Goal: Transaction & Acquisition: Subscribe to service/newsletter

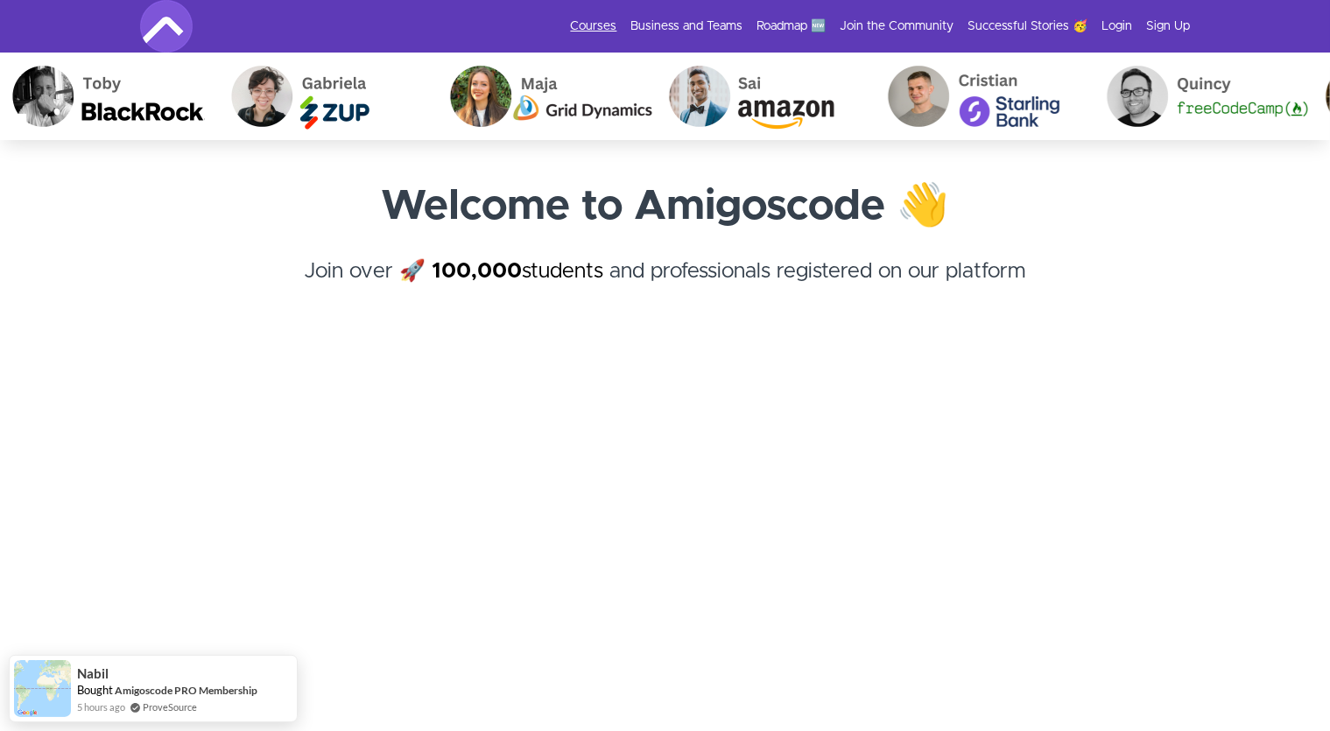
click at [602, 23] on link "Courses" at bounding box center [594, 27] width 46 height 18
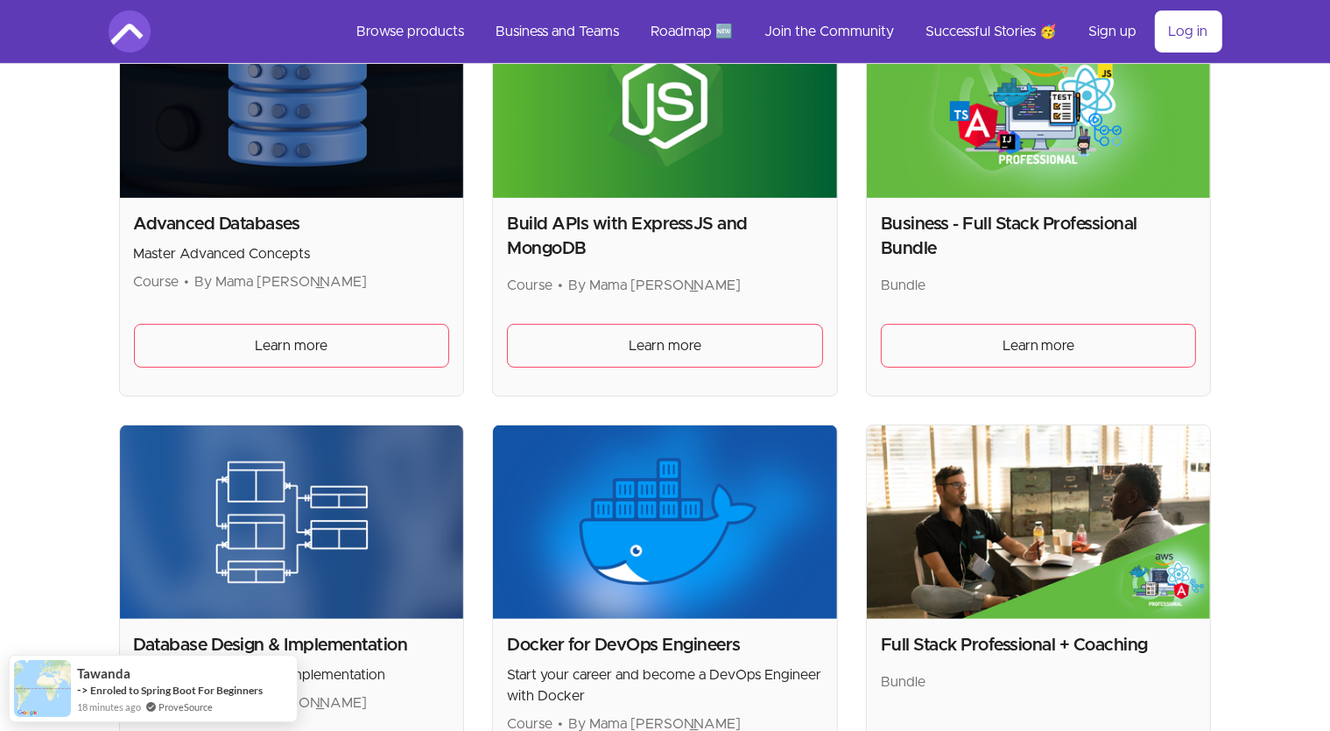
scroll to position [370, 0]
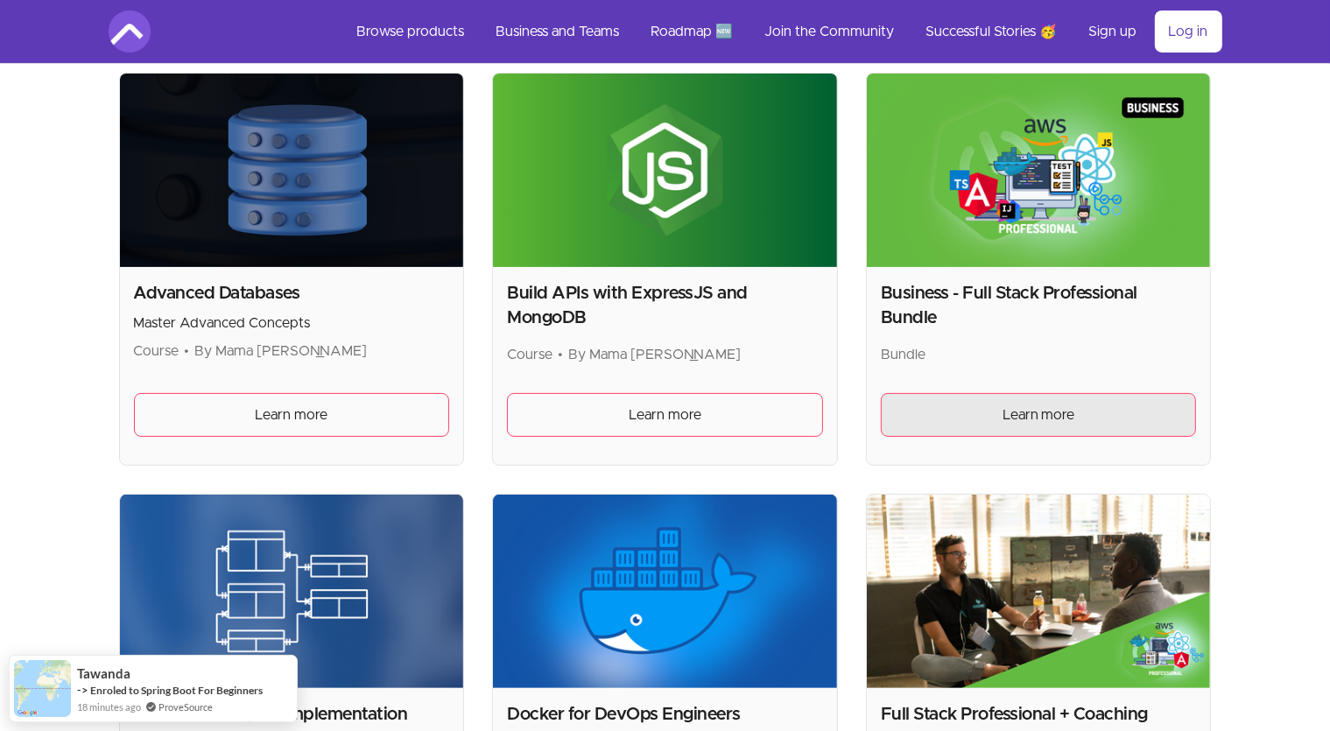
click at [1018, 408] on span "Learn more" at bounding box center [1039, 415] width 73 height 21
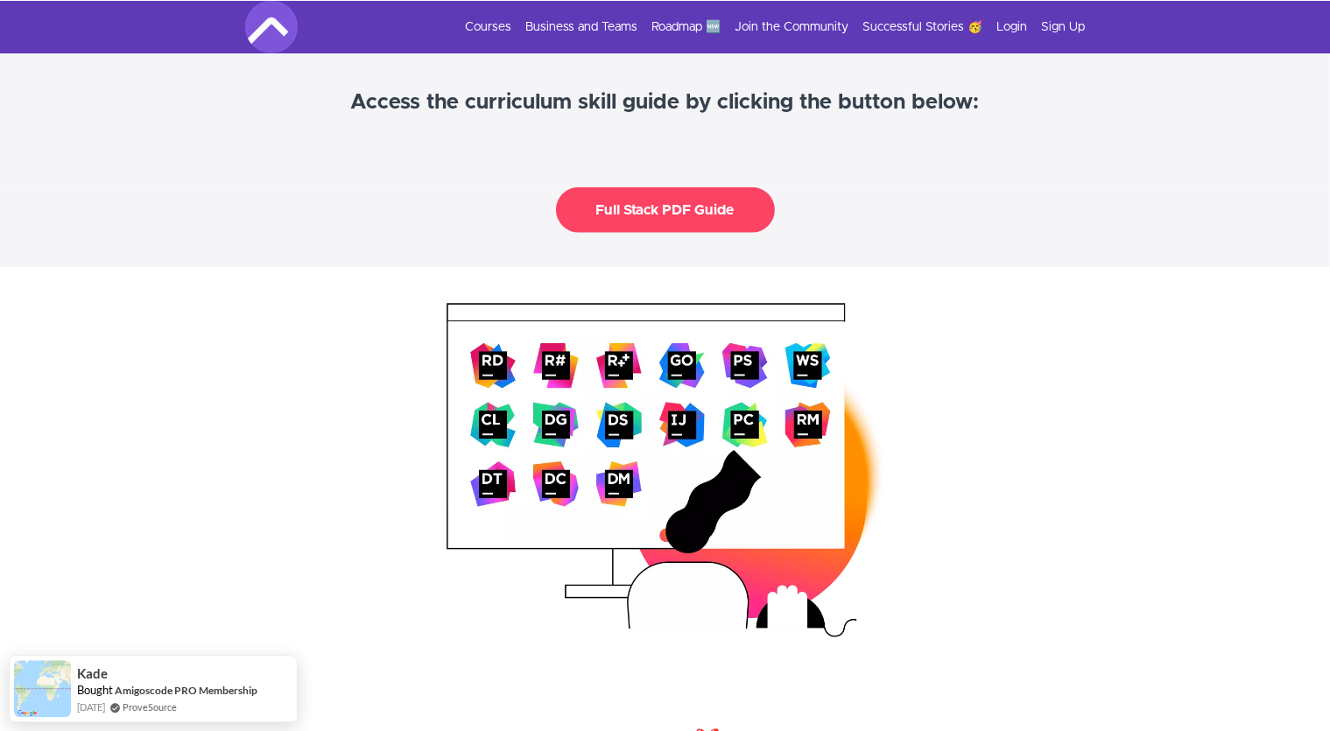
scroll to position [2126, 0]
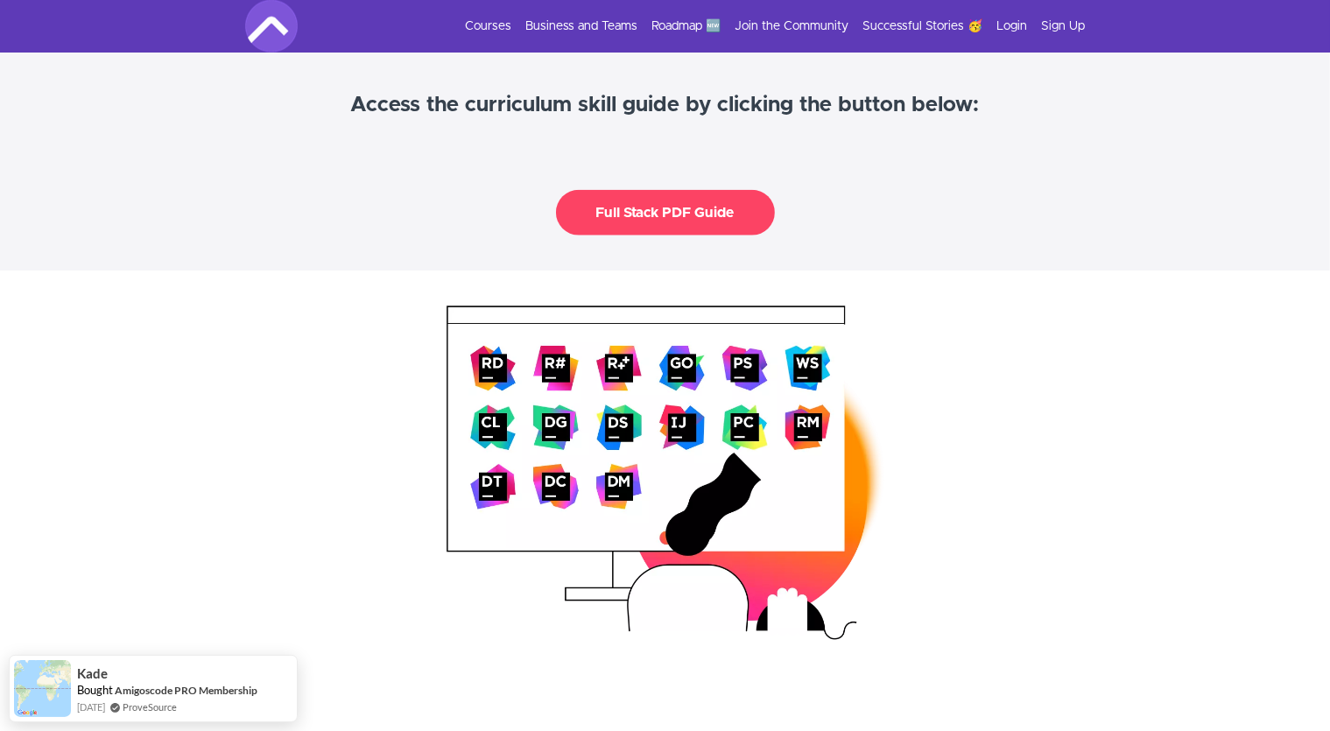
click at [644, 226] on button "Full Stack PDF Guide" at bounding box center [665, 213] width 219 height 46
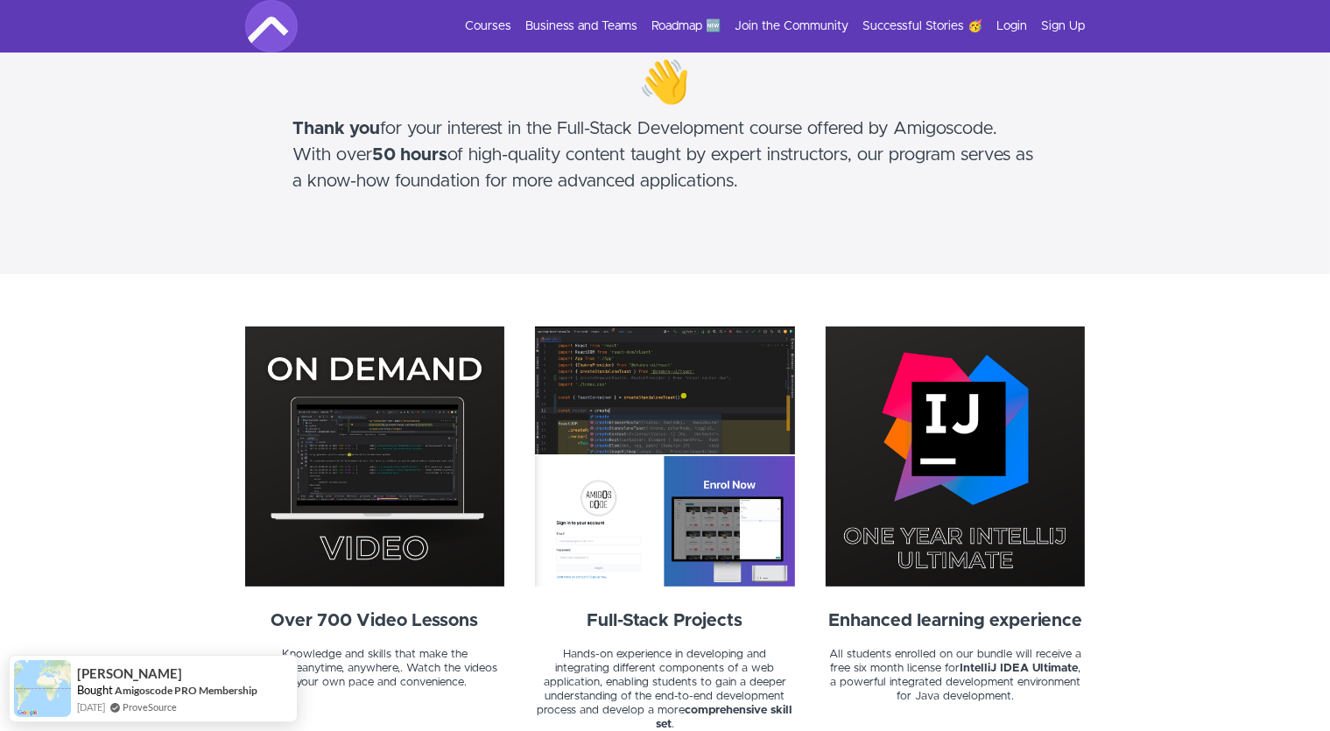
scroll to position [0, 0]
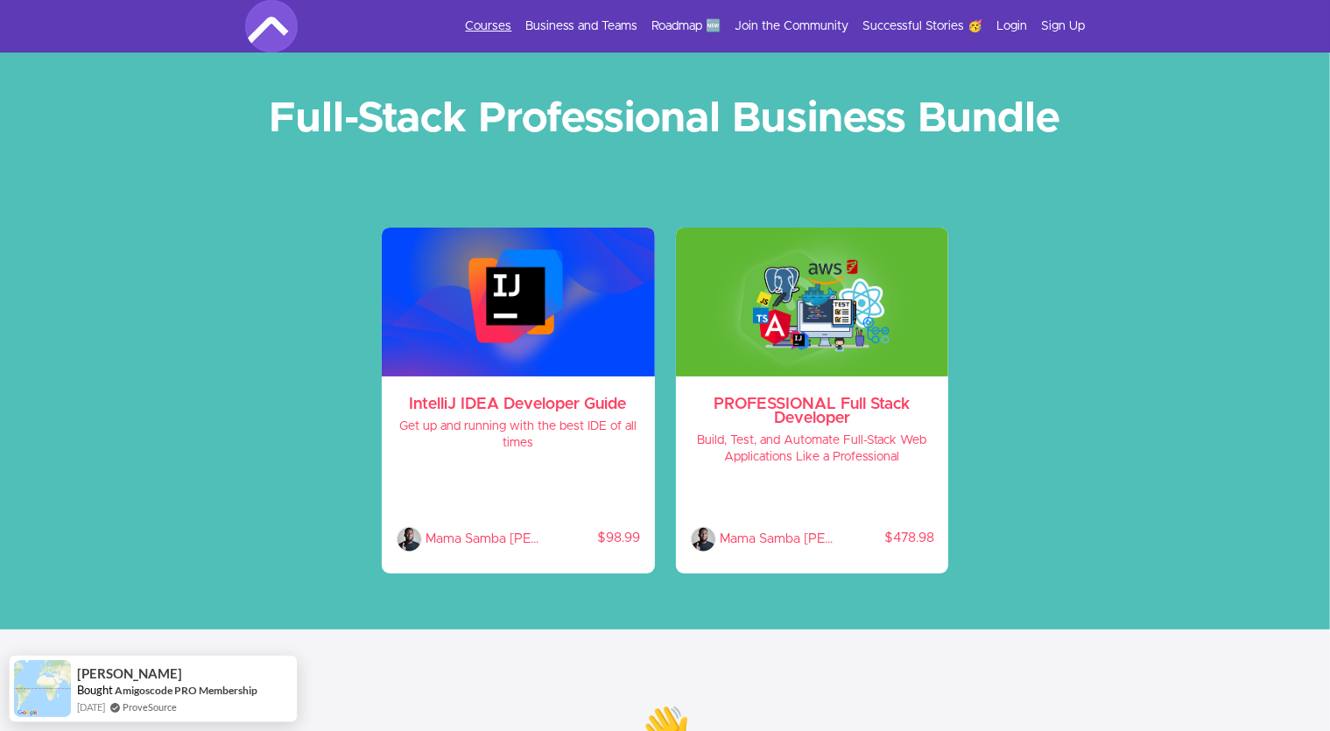
click at [506, 18] on link "Courses" at bounding box center [489, 27] width 46 height 18
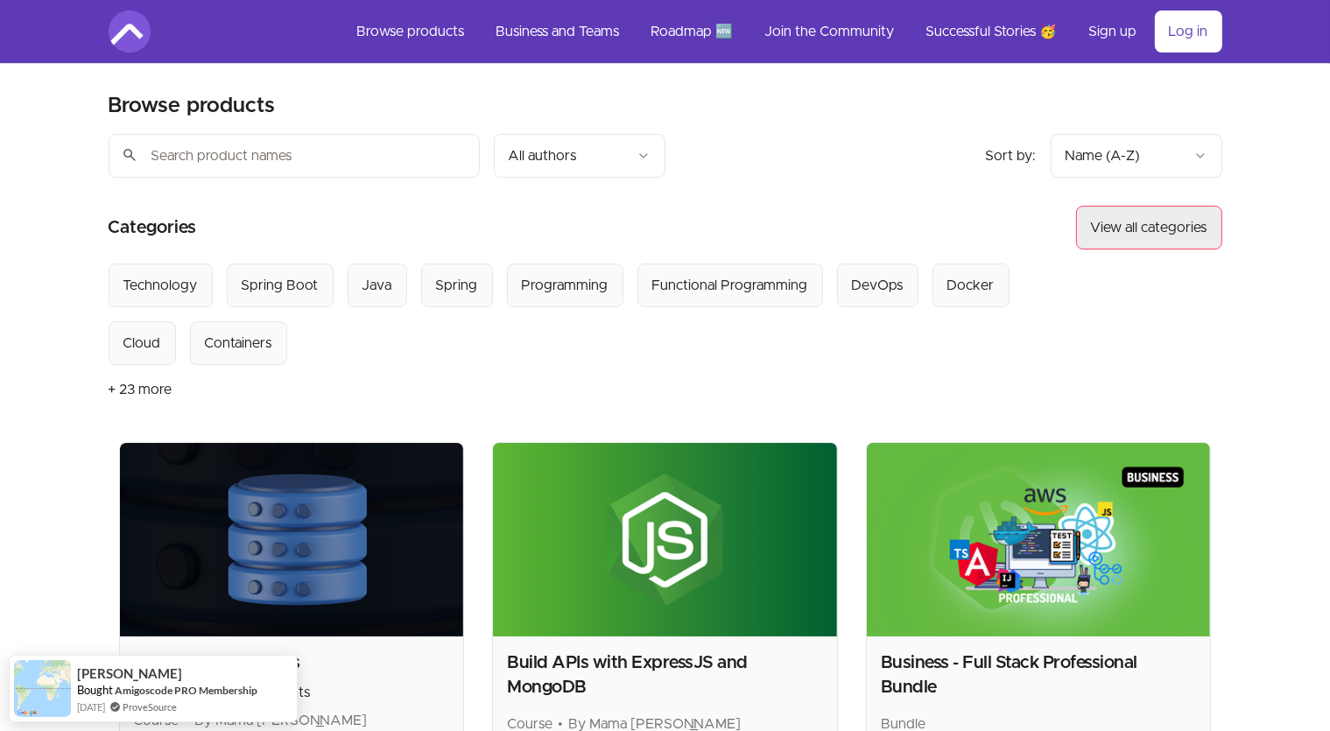
click at [1110, 221] on button "View all categories" at bounding box center [1149, 228] width 146 height 44
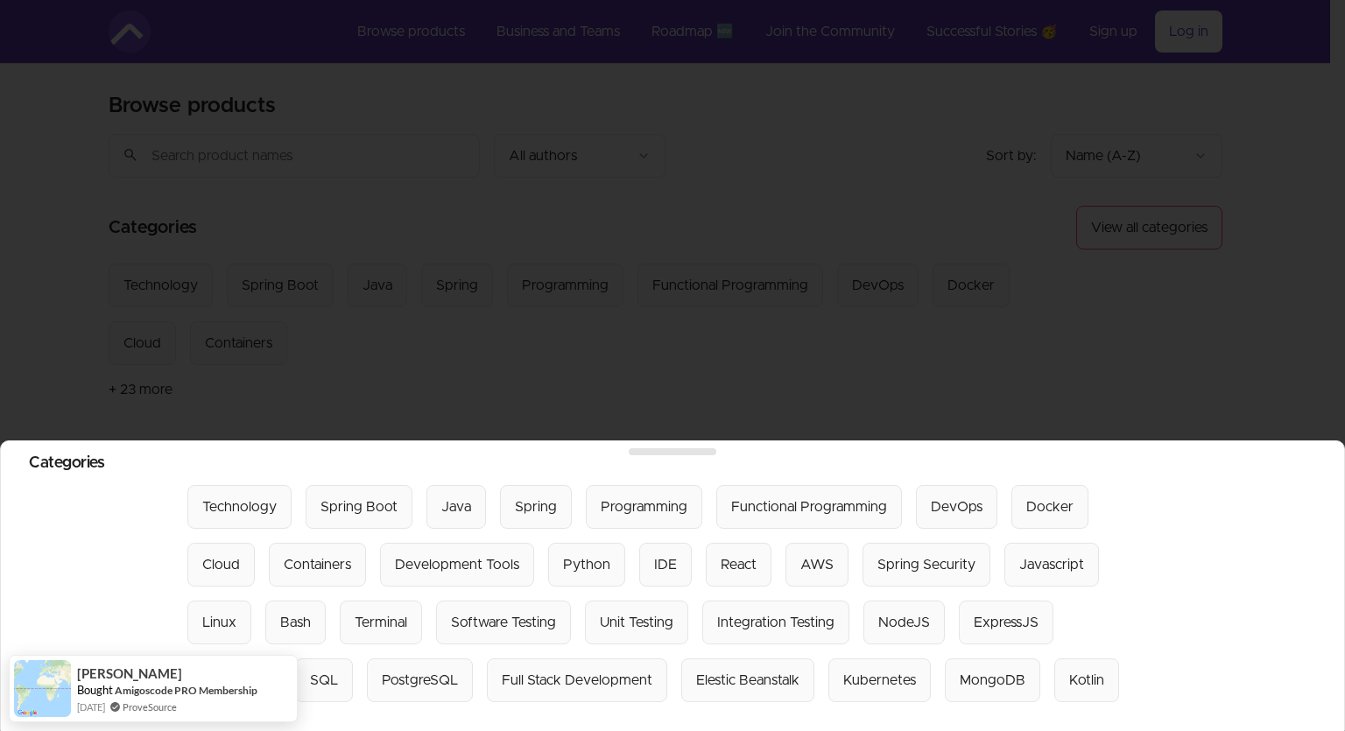
click at [811, 191] on div at bounding box center [672, 365] width 1345 height 731
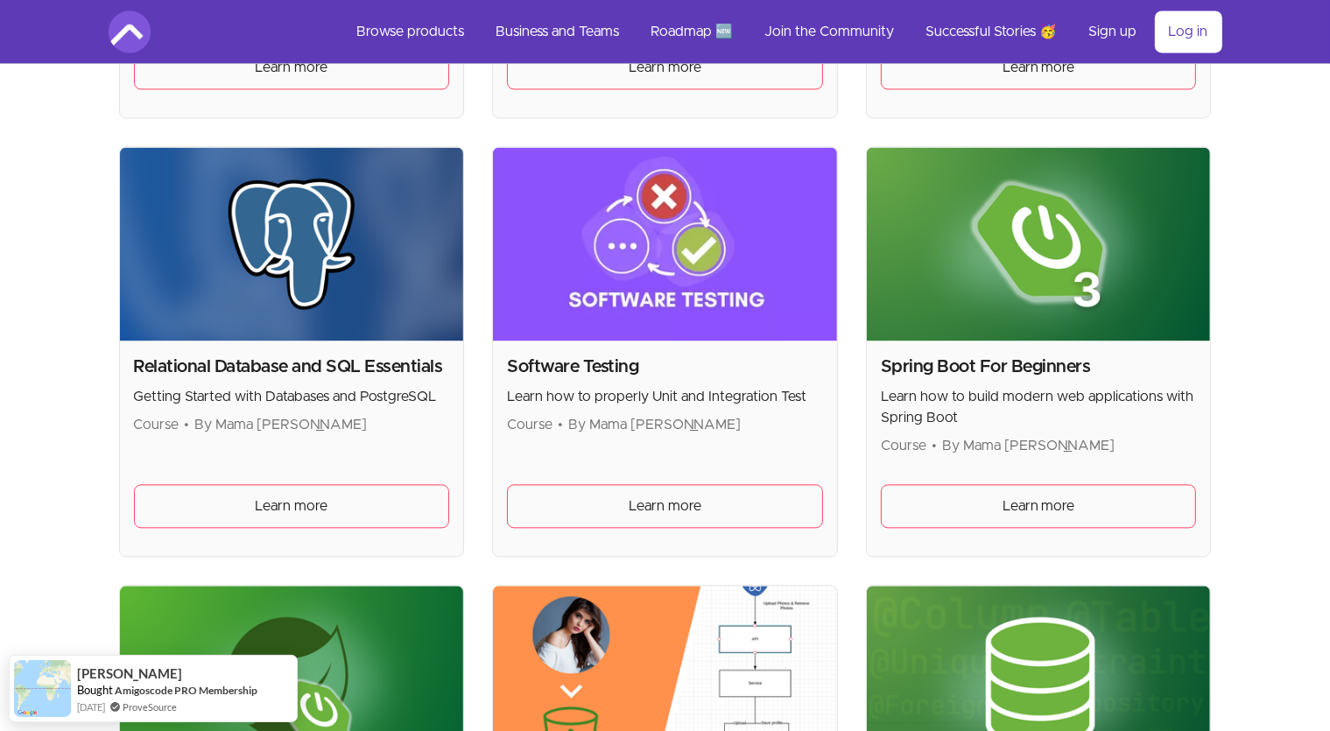
scroll to position [4253, 0]
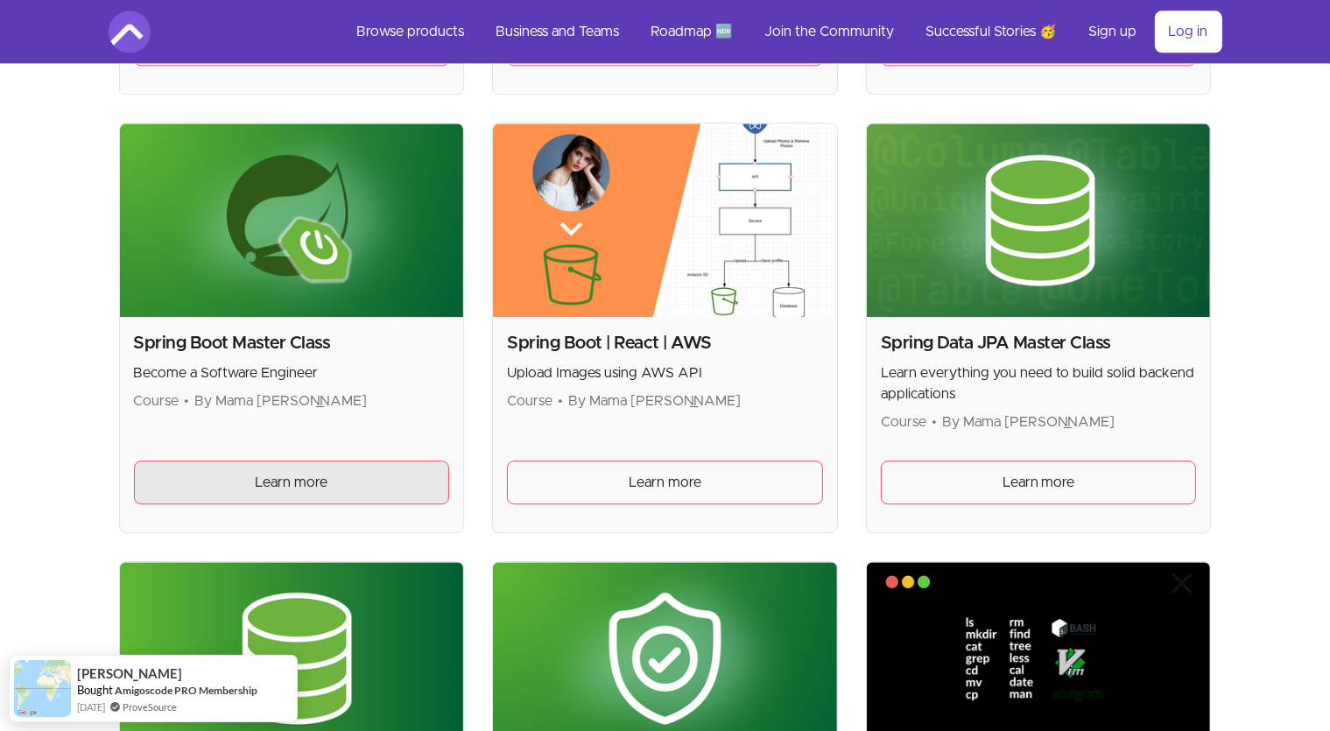
click at [275, 489] on link "Learn more" at bounding box center [292, 483] width 316 height 44
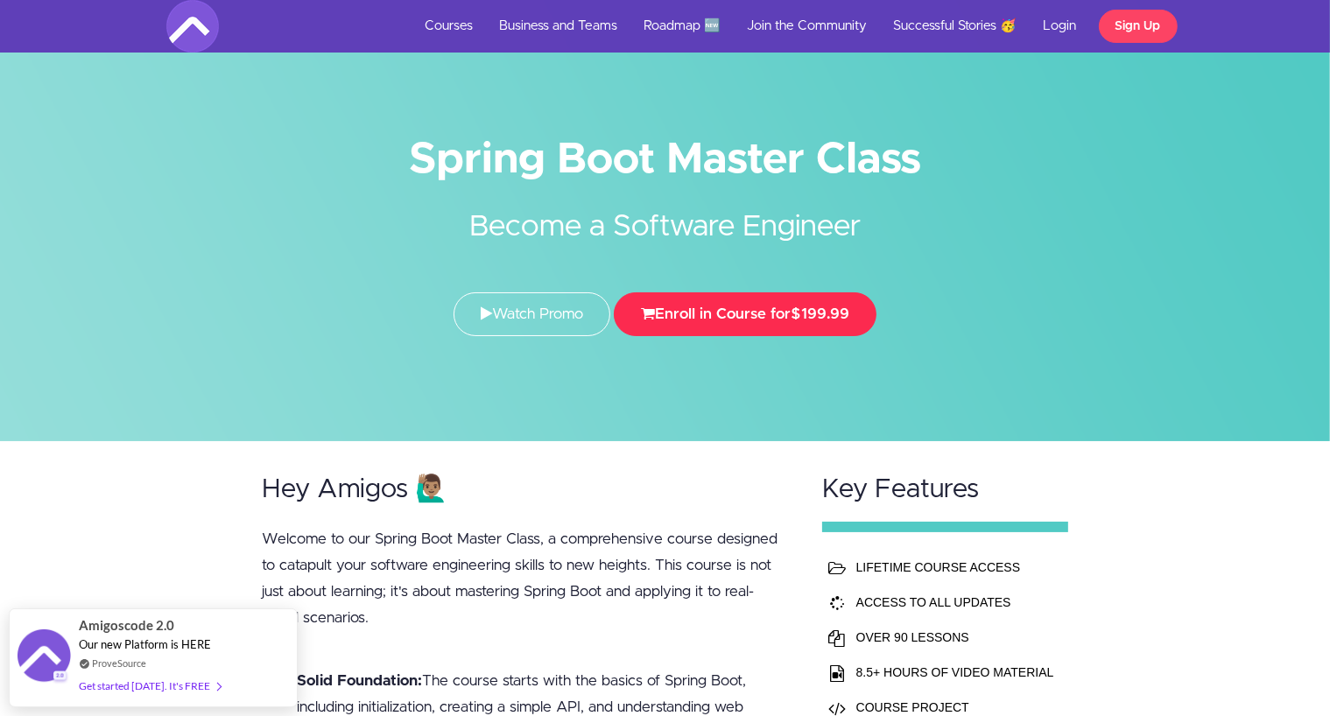
click at [688, 313] on button "Enroll in Course for $199.99" at bounding box center [745, 314] width 263 height 44
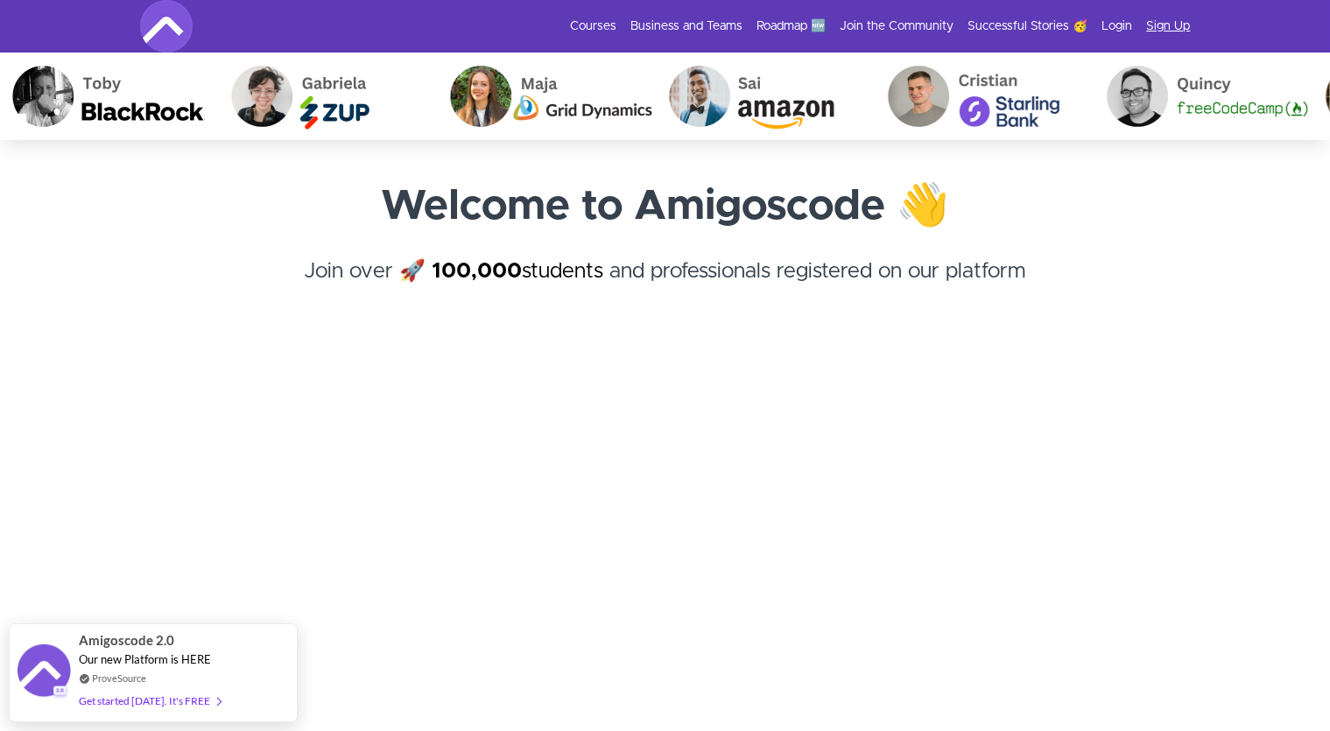
click at [1180, 21] on link "Sign Up" at bounding box center [1169, 27] width 44 height 18
click at [588, 24] on link "Courses" at bounding box center [594, 27] width 46 height 18
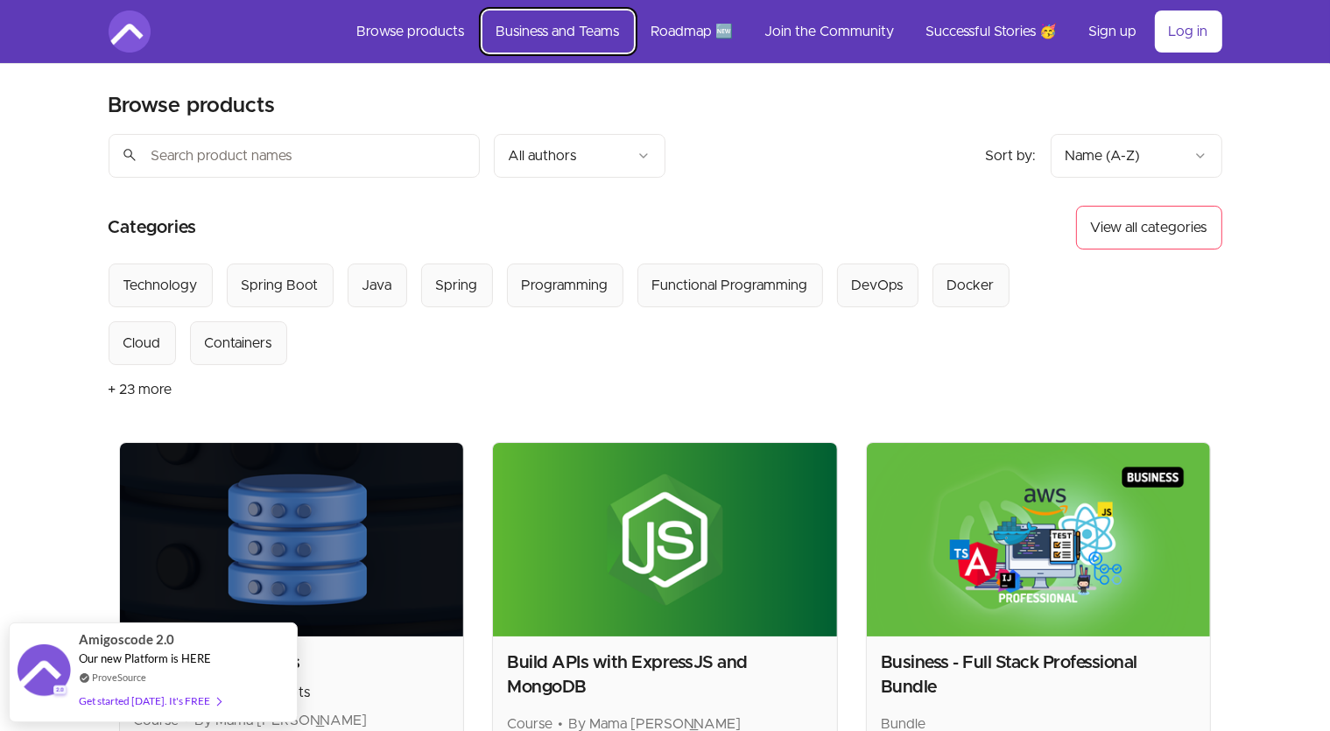
click at [573, 27] on link "Business and Teams" at bounding box center [557, 32] width 151 height 42
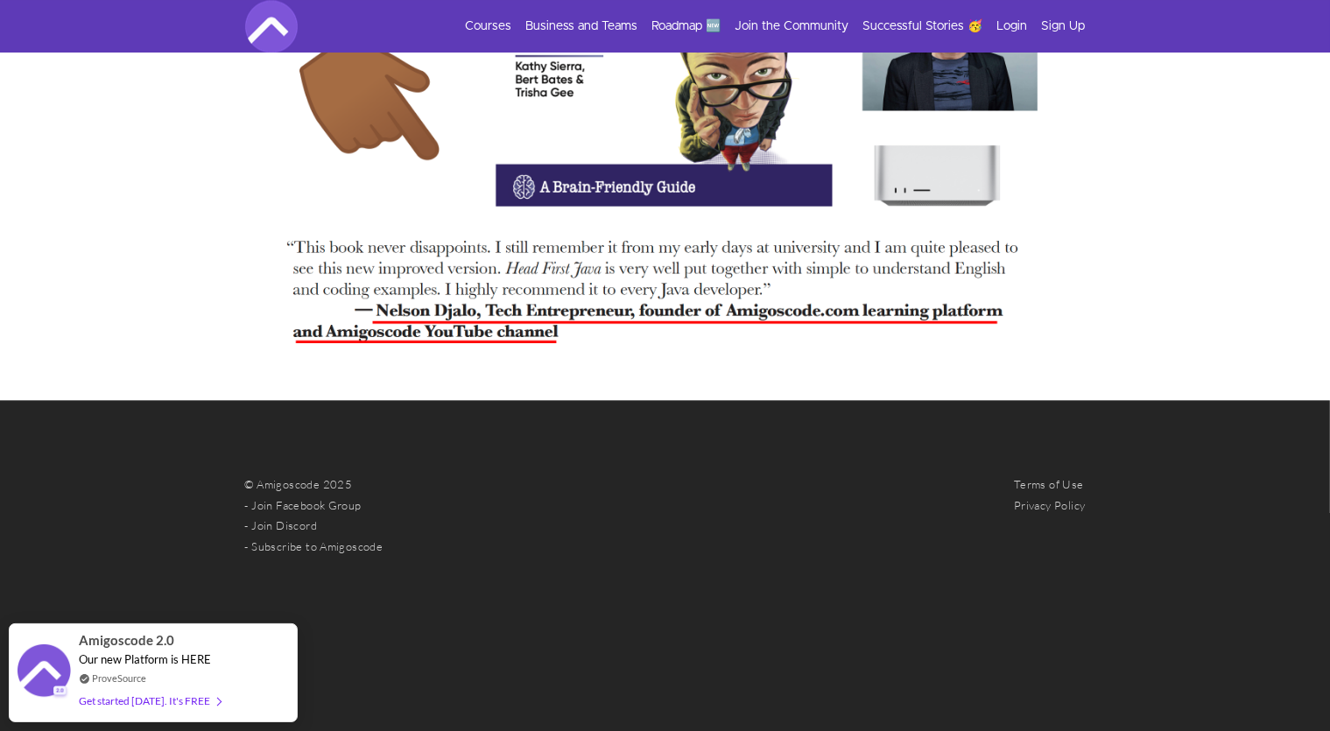
scroll to position [3644, 0]
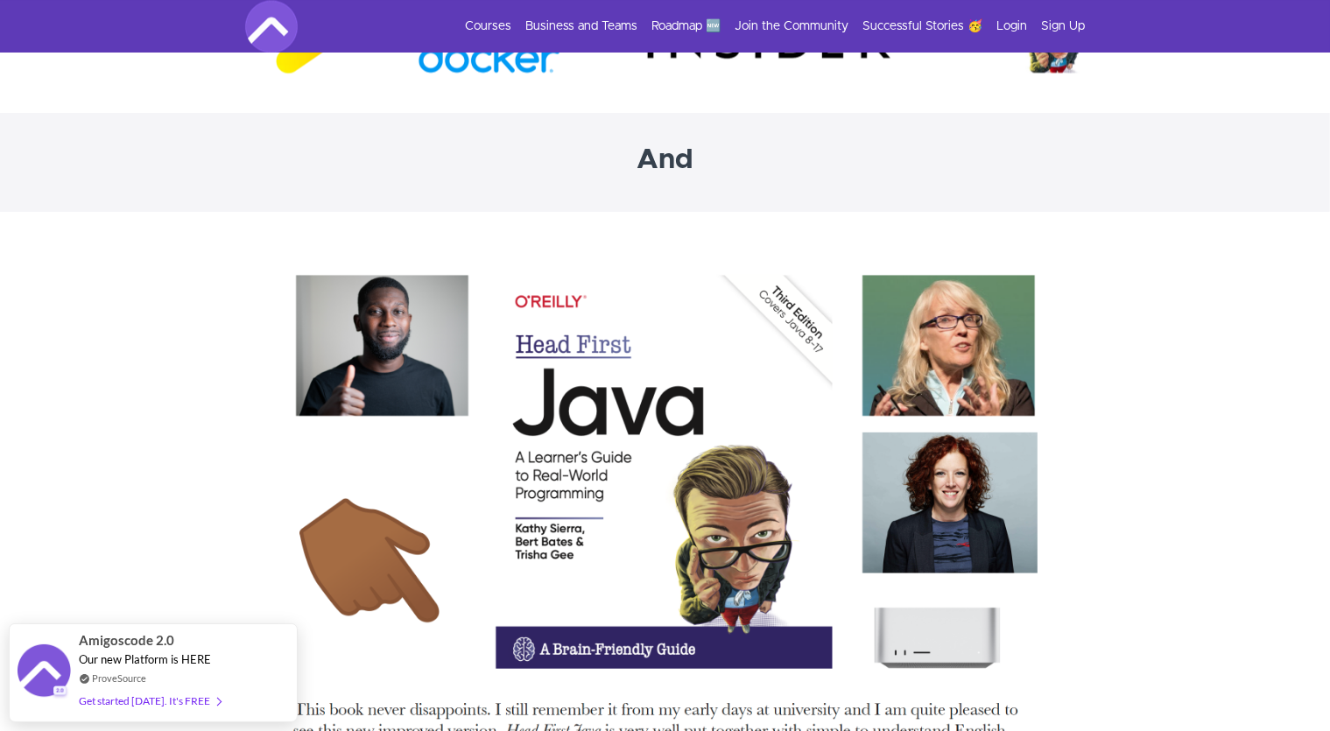
click at [265, 25] on img at bounding box center [271, 26] width 53 height 53
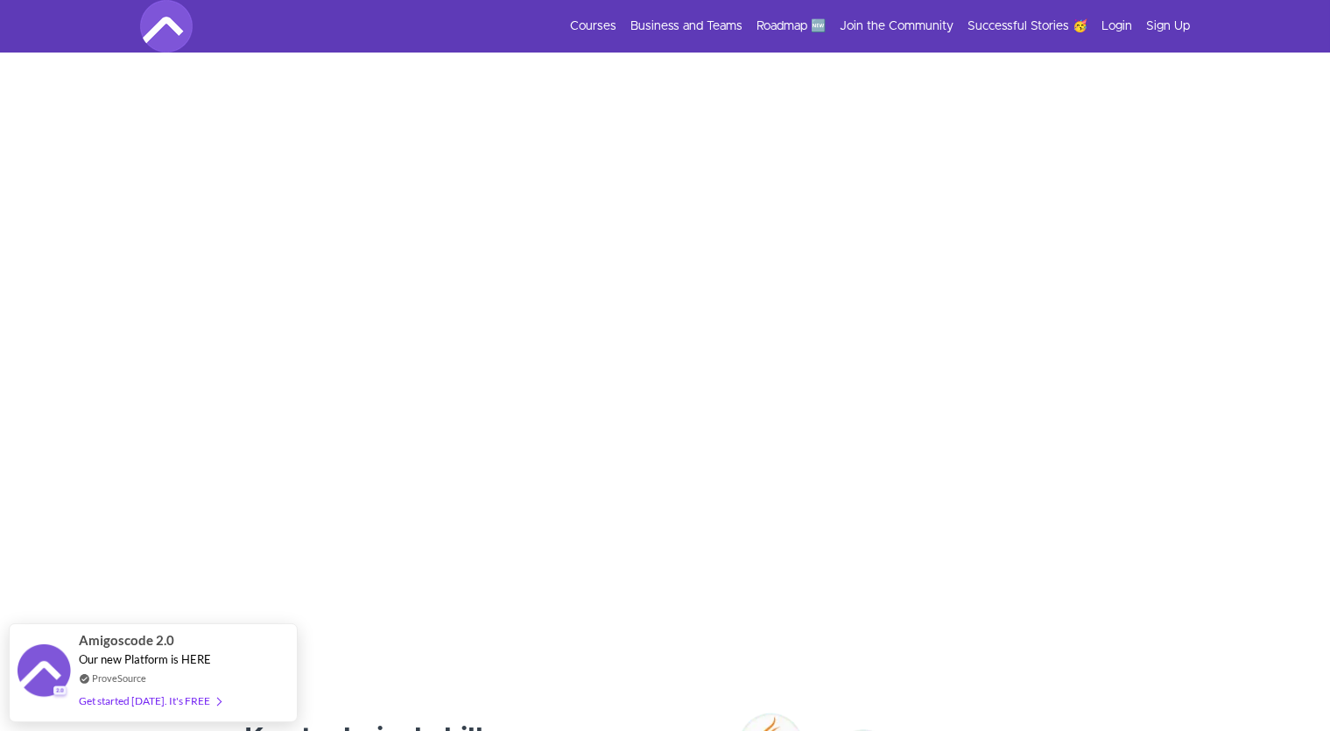
scroll to position [739, 0]
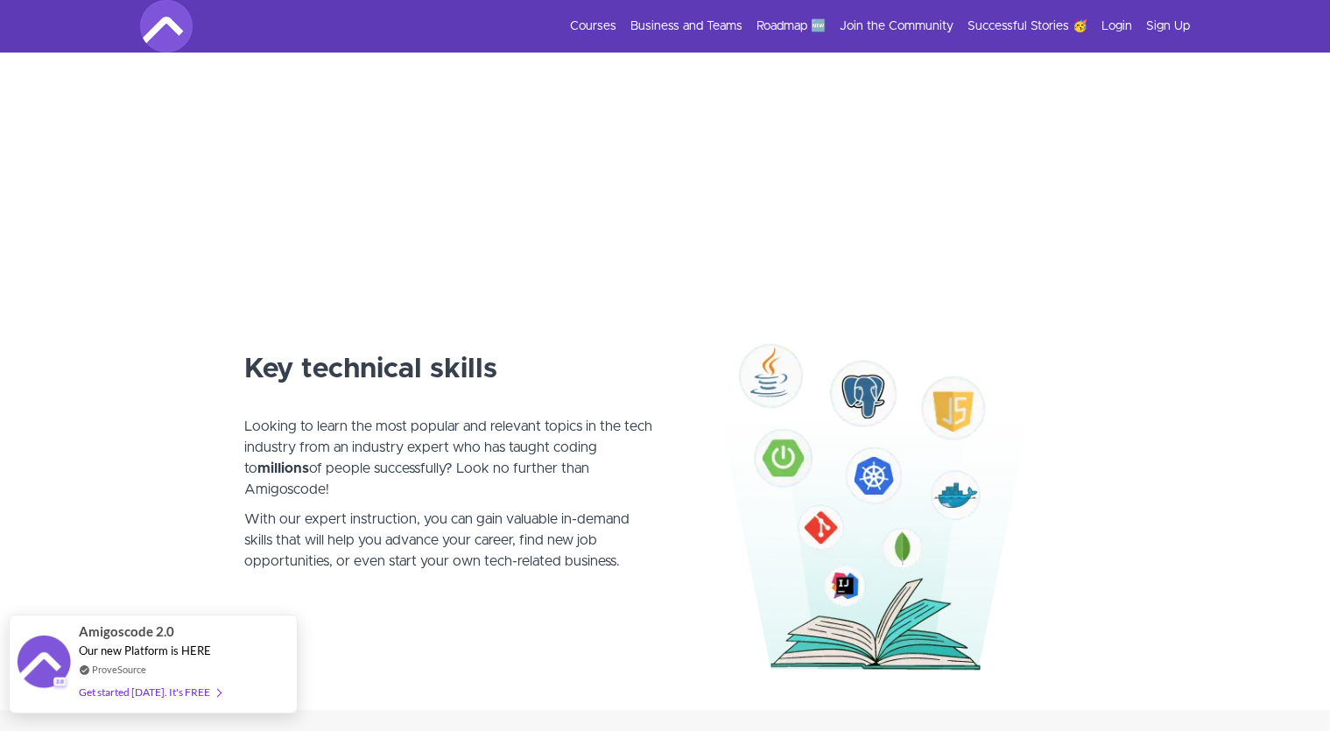
click at [156, 693] on div "Get started [DATE]. It's FREE" at bounding box center [150, 692] width 142 height 20
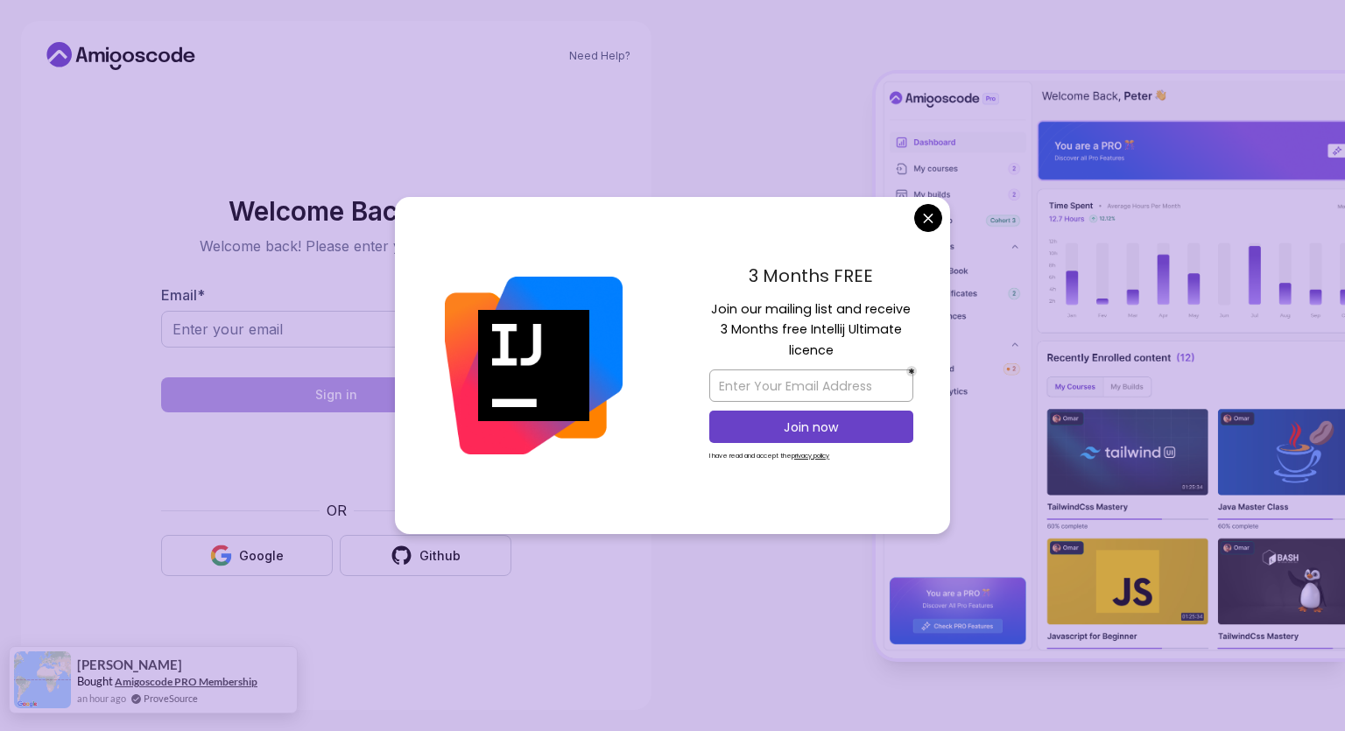
click at [198, 675] on link "Amigoscode PRO Membership" at bounding box center [186, 681] width 143 height 15
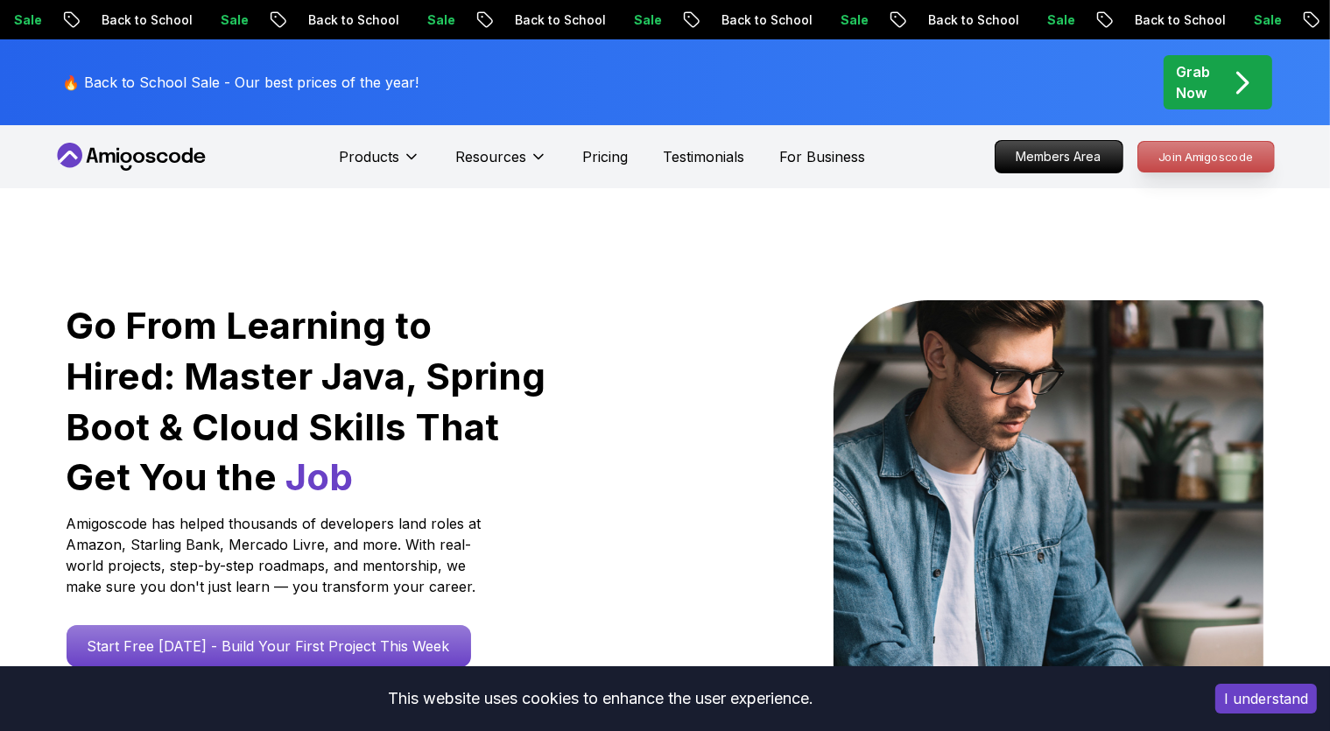
click at [1213, 163] on p "Join Amigoscode" at bounding box center [1206, 157] width 136 height 30
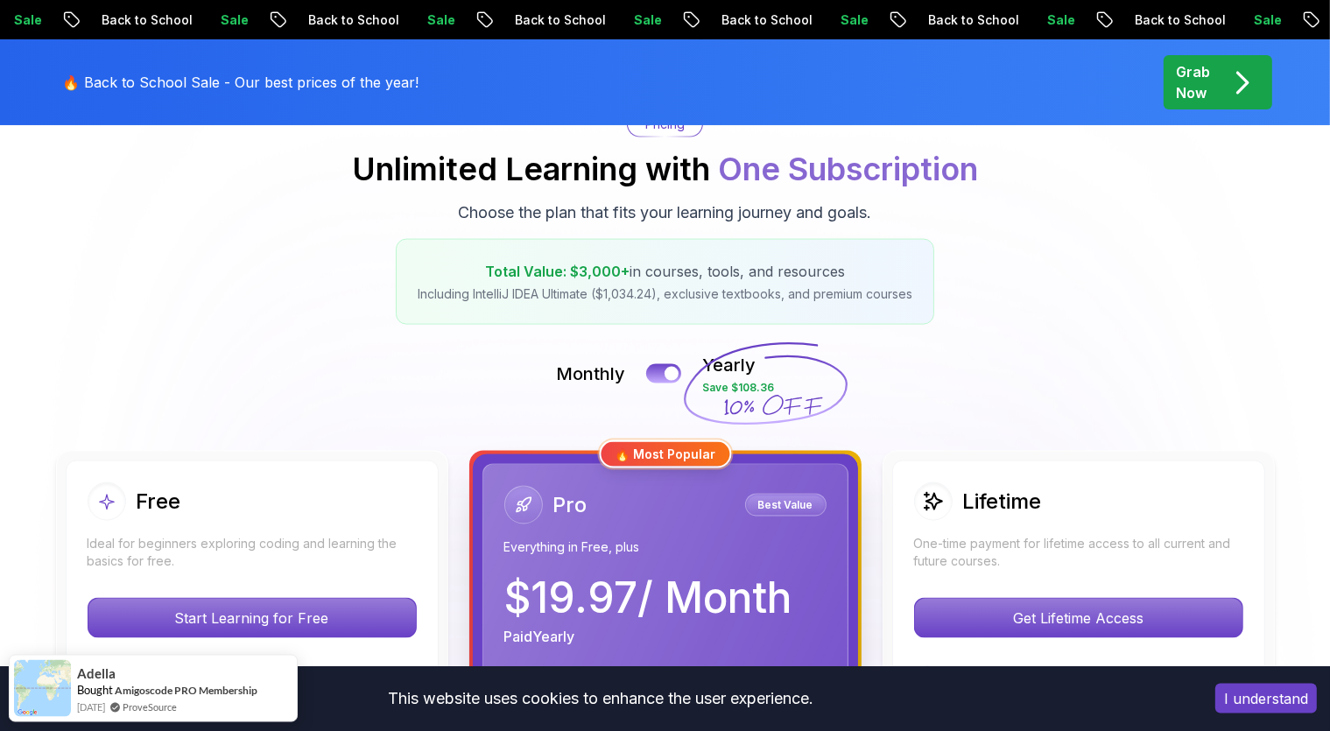
scroll to position [185, 0]
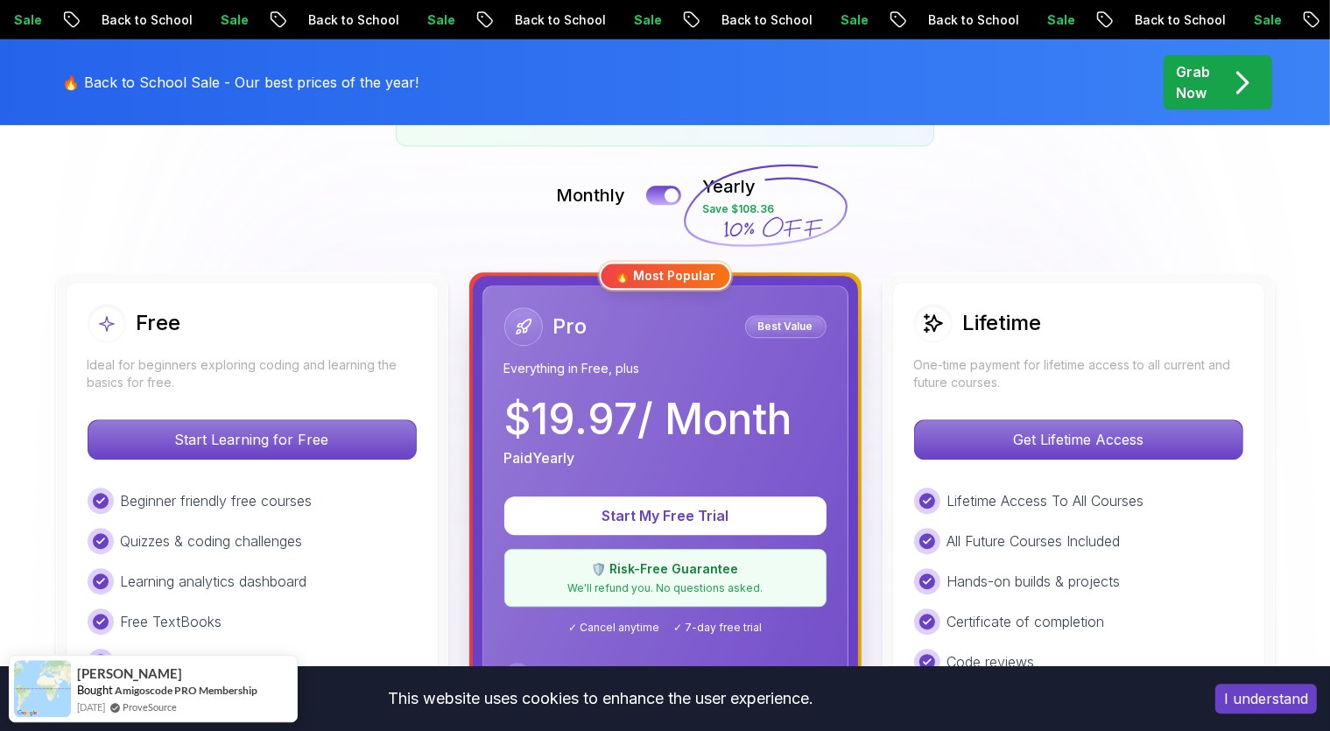
scroll to position [370, 0]
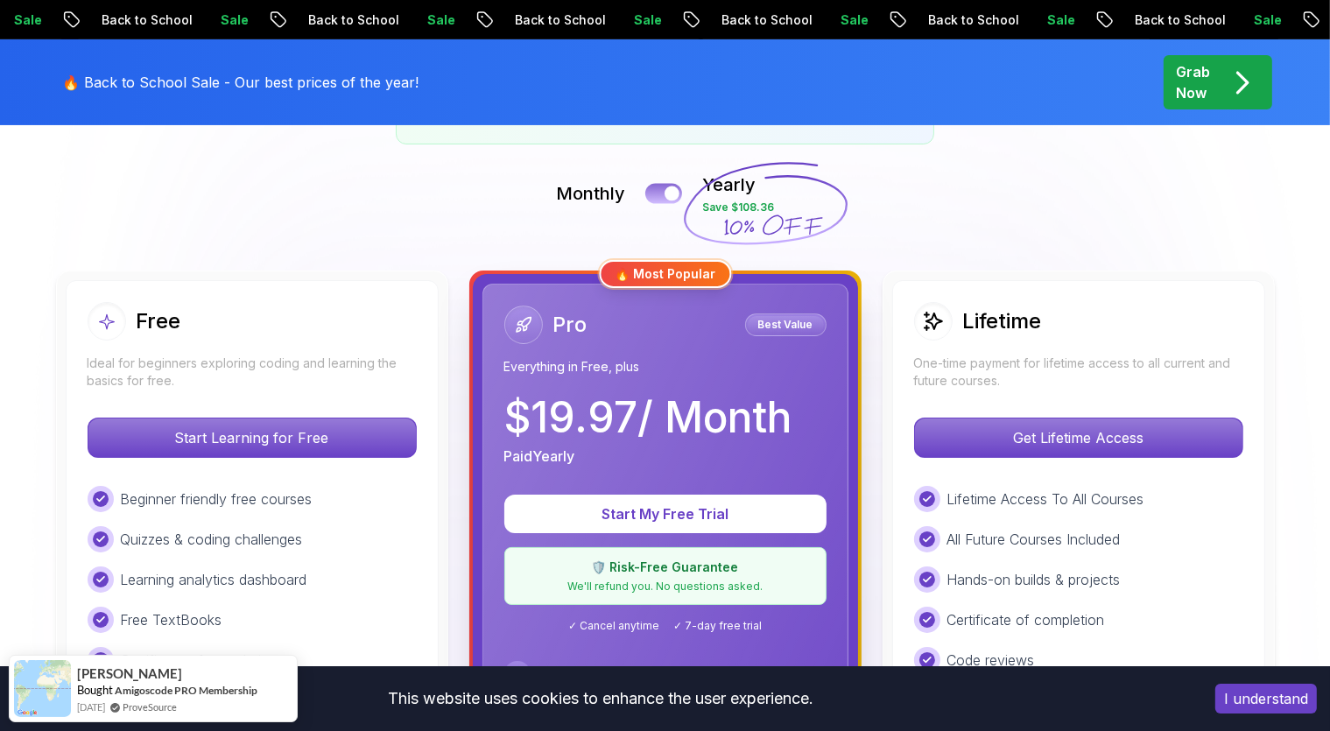
click at [658, 198] on button at bounding box center [663, 193] width 37 height 20
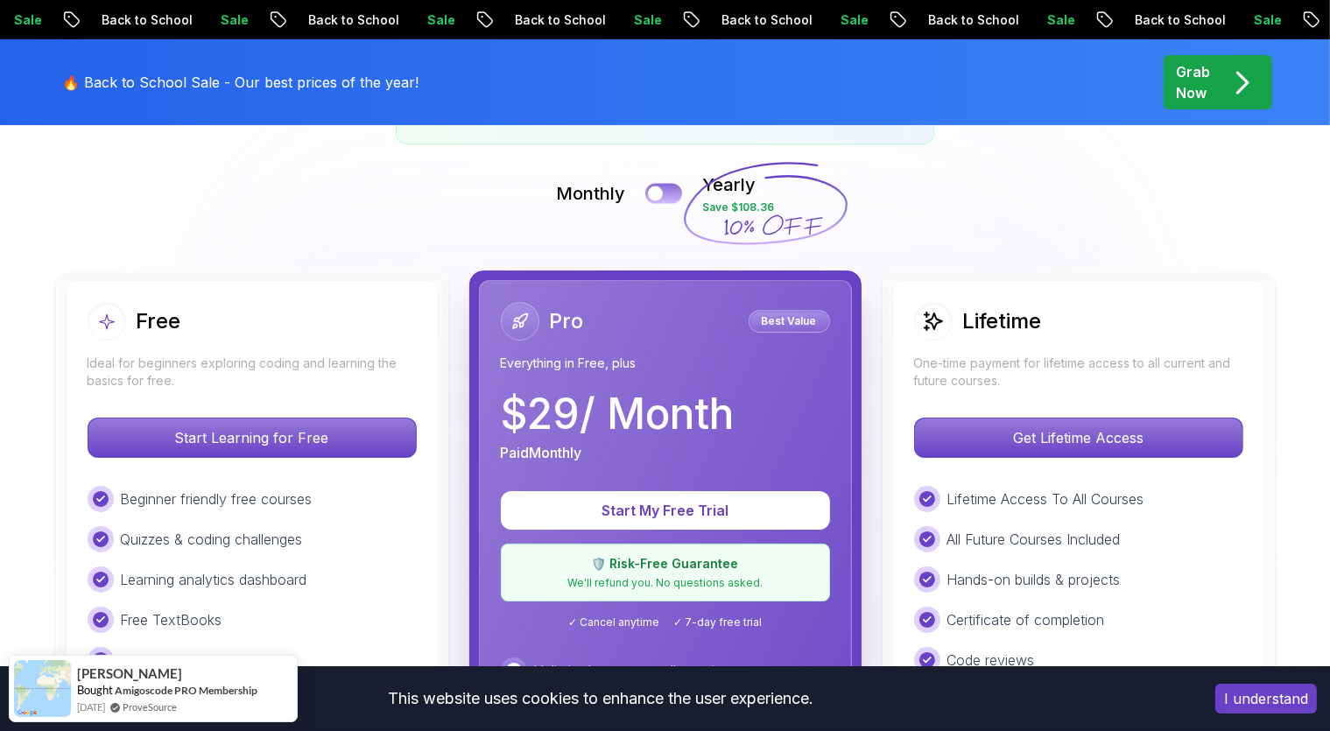
click at [673, 193] on button at bounding box center [663, 193] width 37 height 20
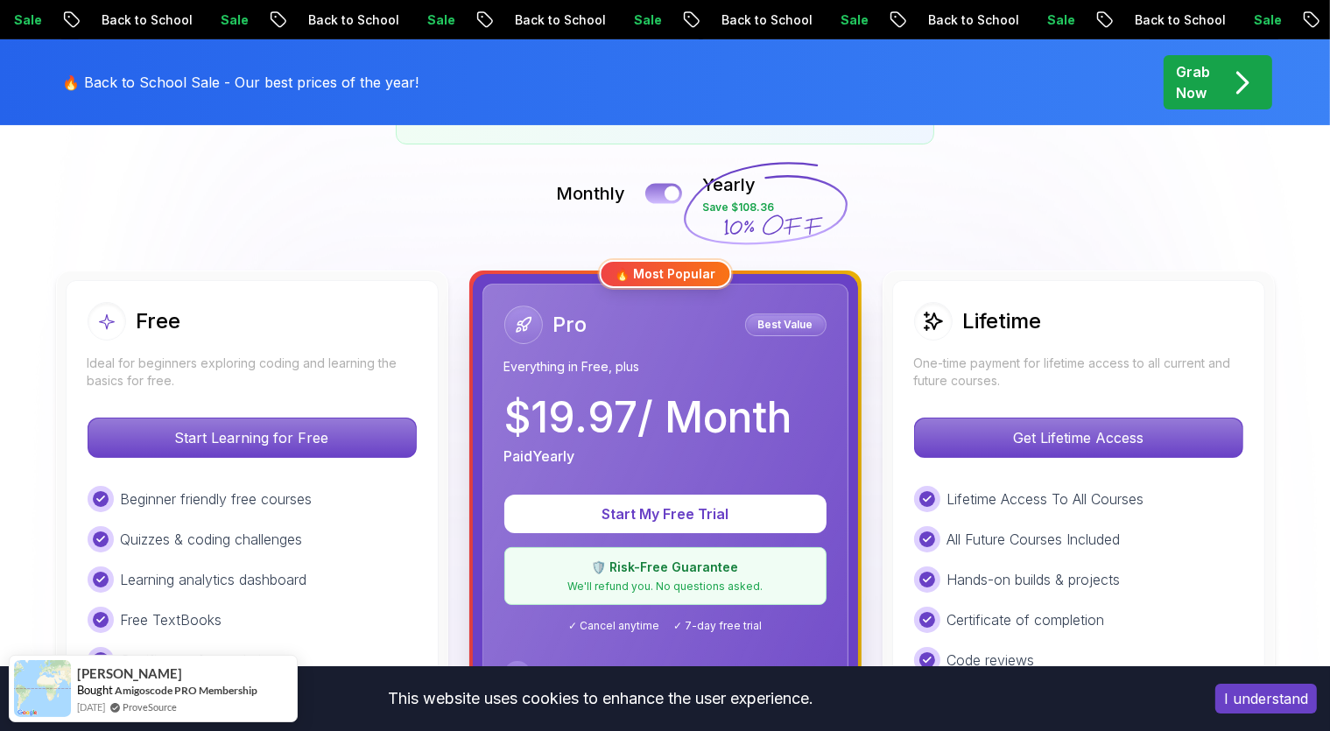
click at [655, 195] on button at bounding box center [663, 193] width 37 height 20
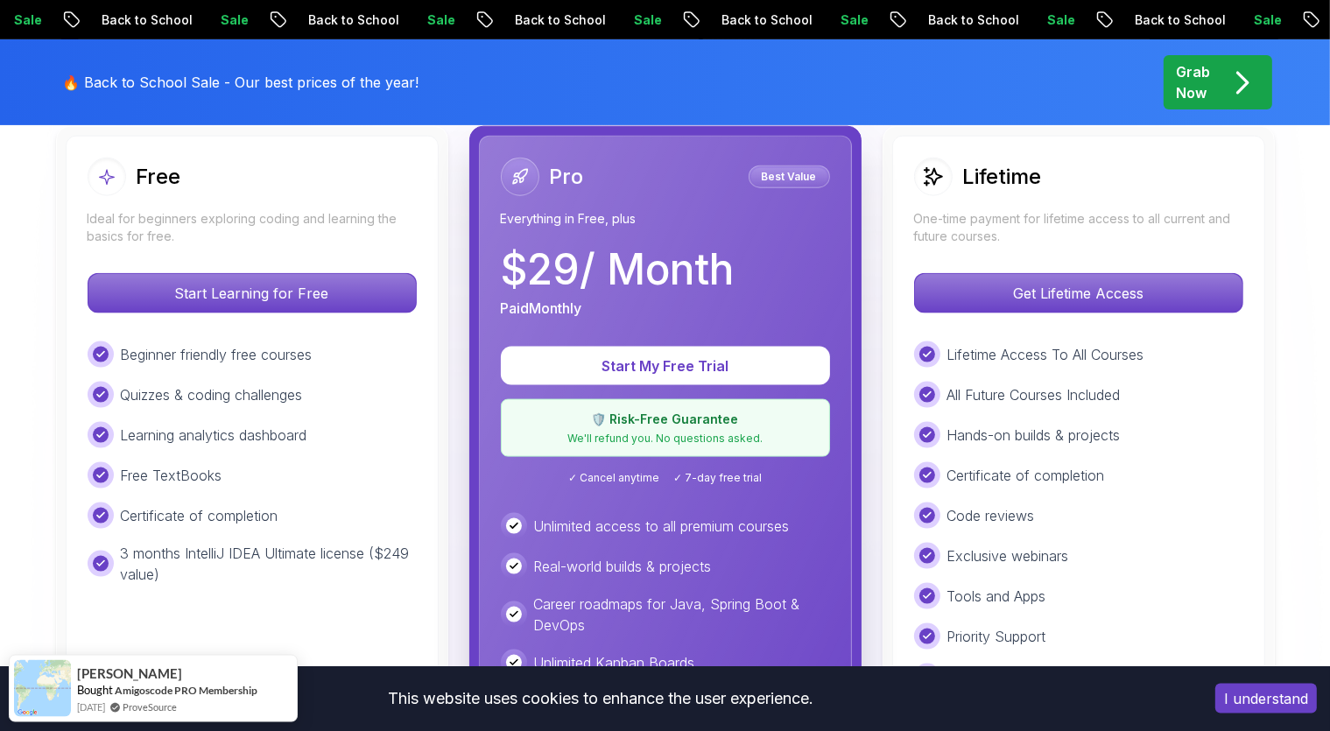
scroll to position [647, 0]
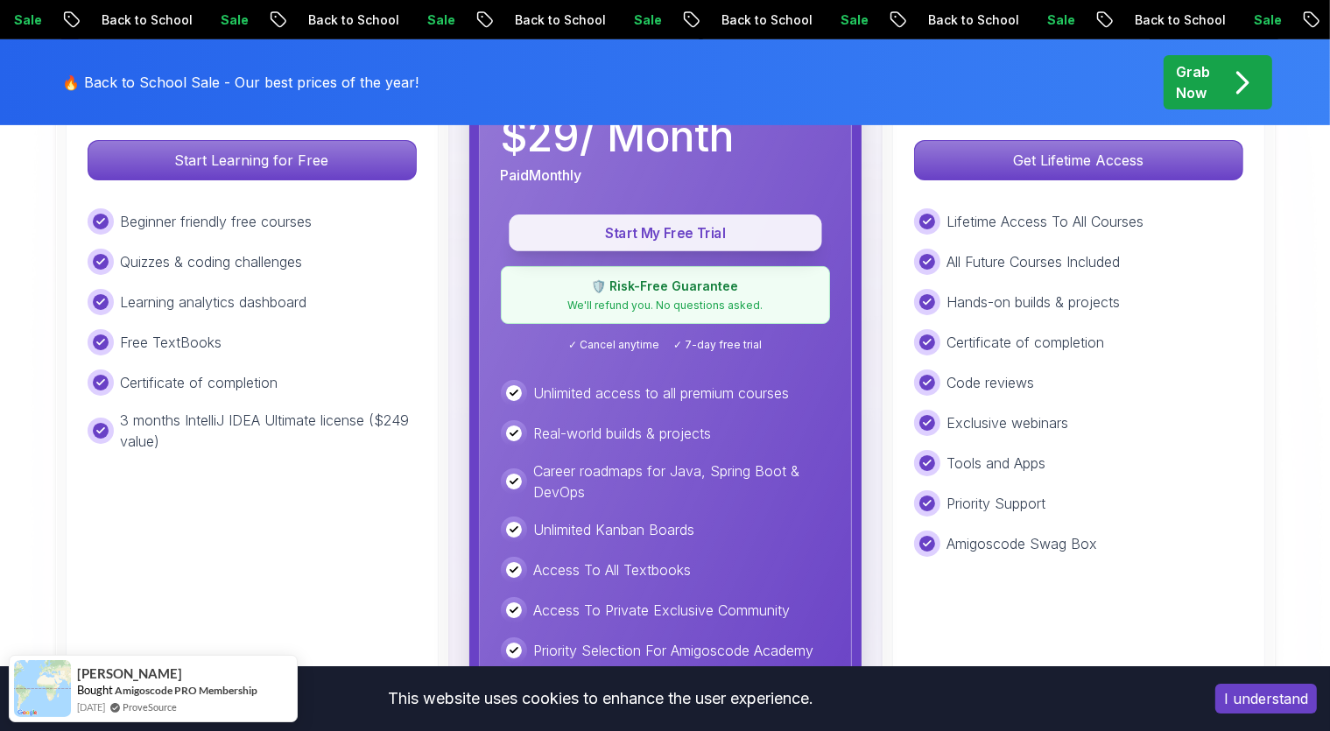
click at [671, 227] on p "Start My Free Trial" at bounding box center [665, 233] width 273 height 20
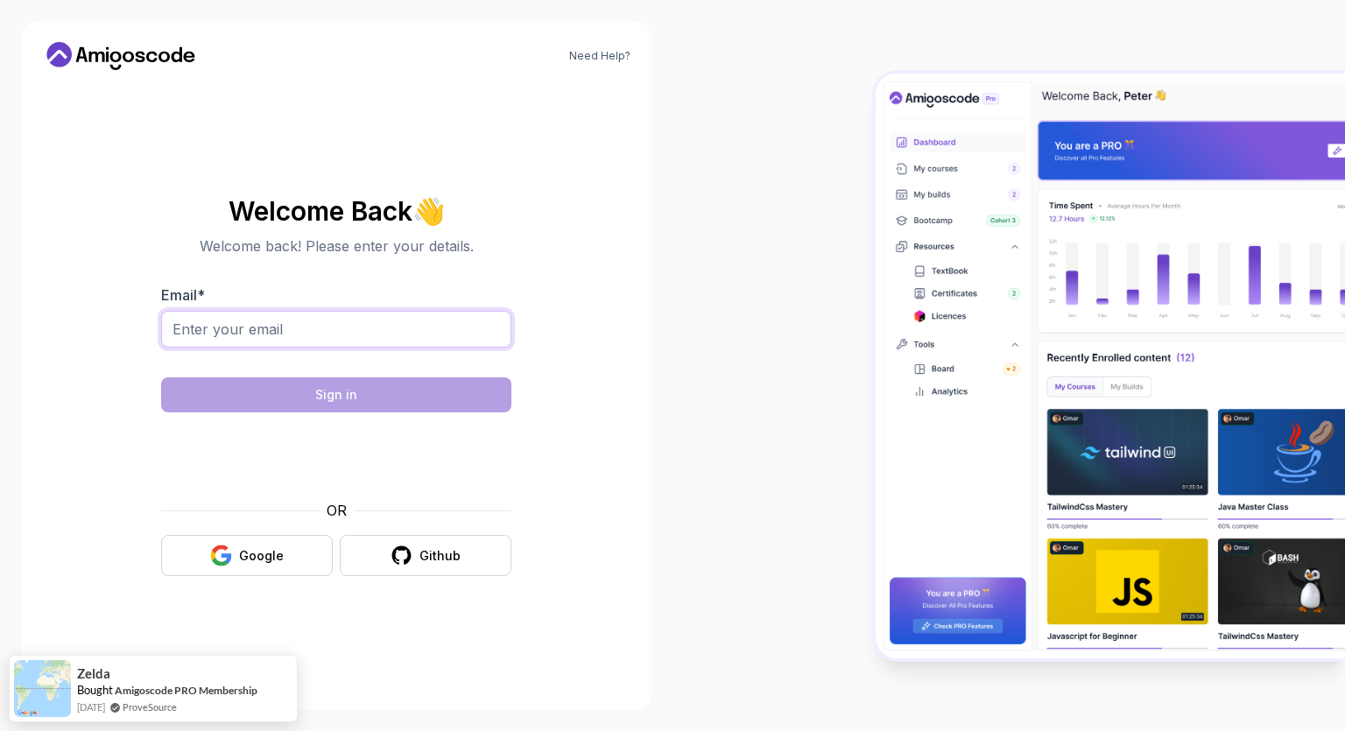
click at [257, 320] on input "Email *" at bounding box center [336, 329] width 350 height 37
type input "hanatidriss@gmail.com"
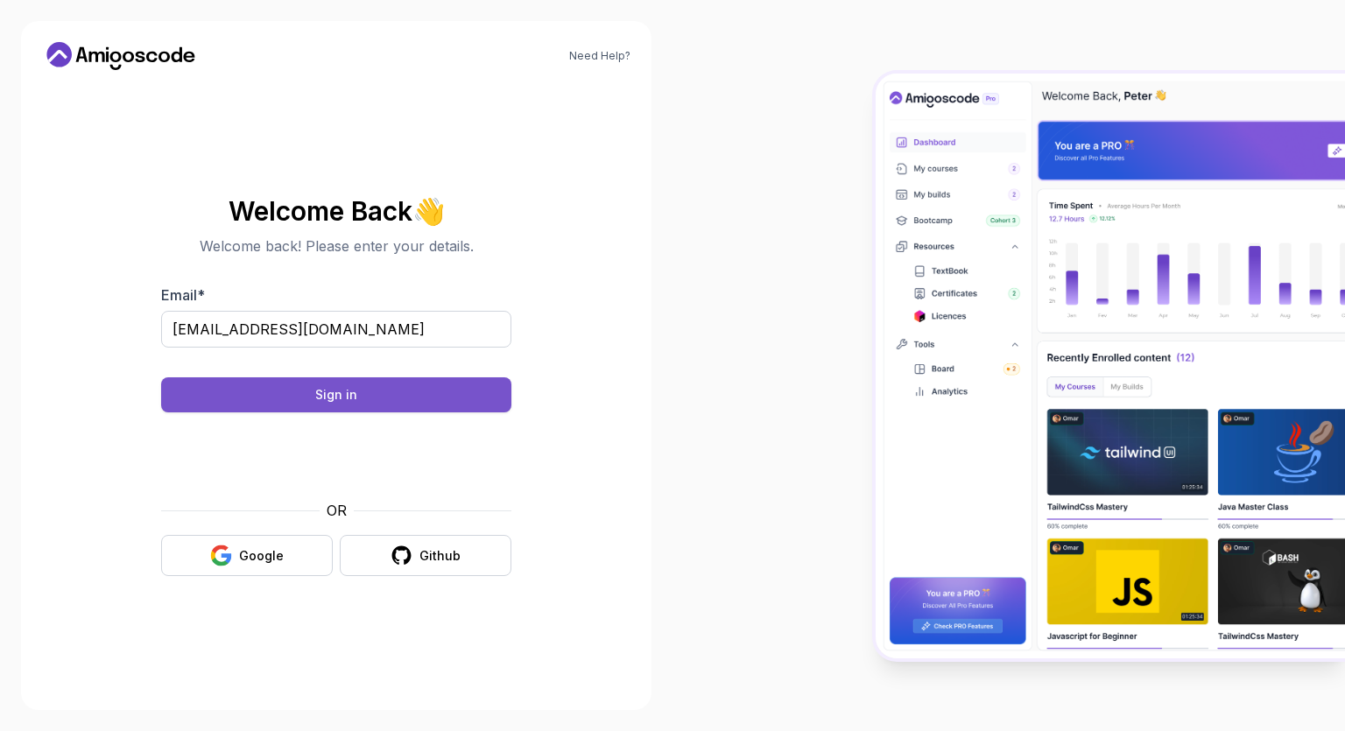
click at [333, 391] on div "Sign in" at bounding box center [336, 395] width 42 height 18
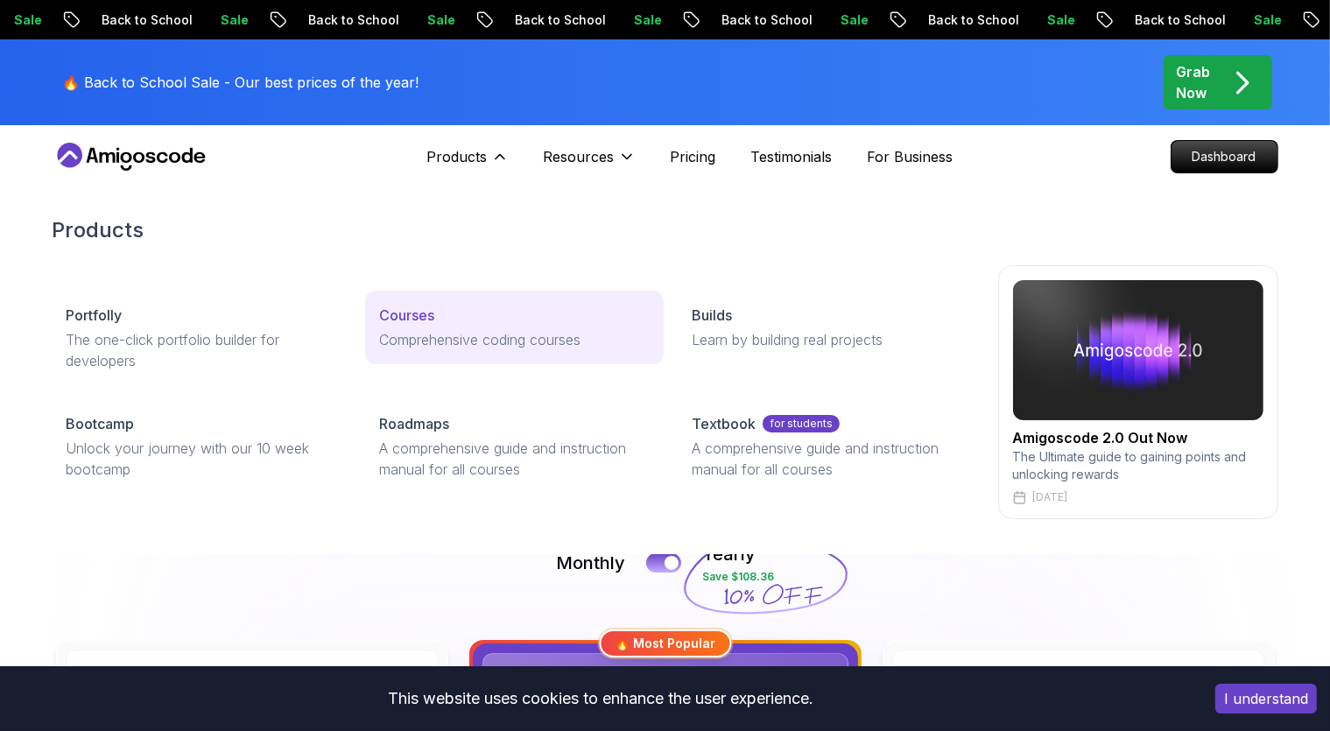
click at [408, 324] on p "Courses" at bounding box center [406, 315] width 55 height 21
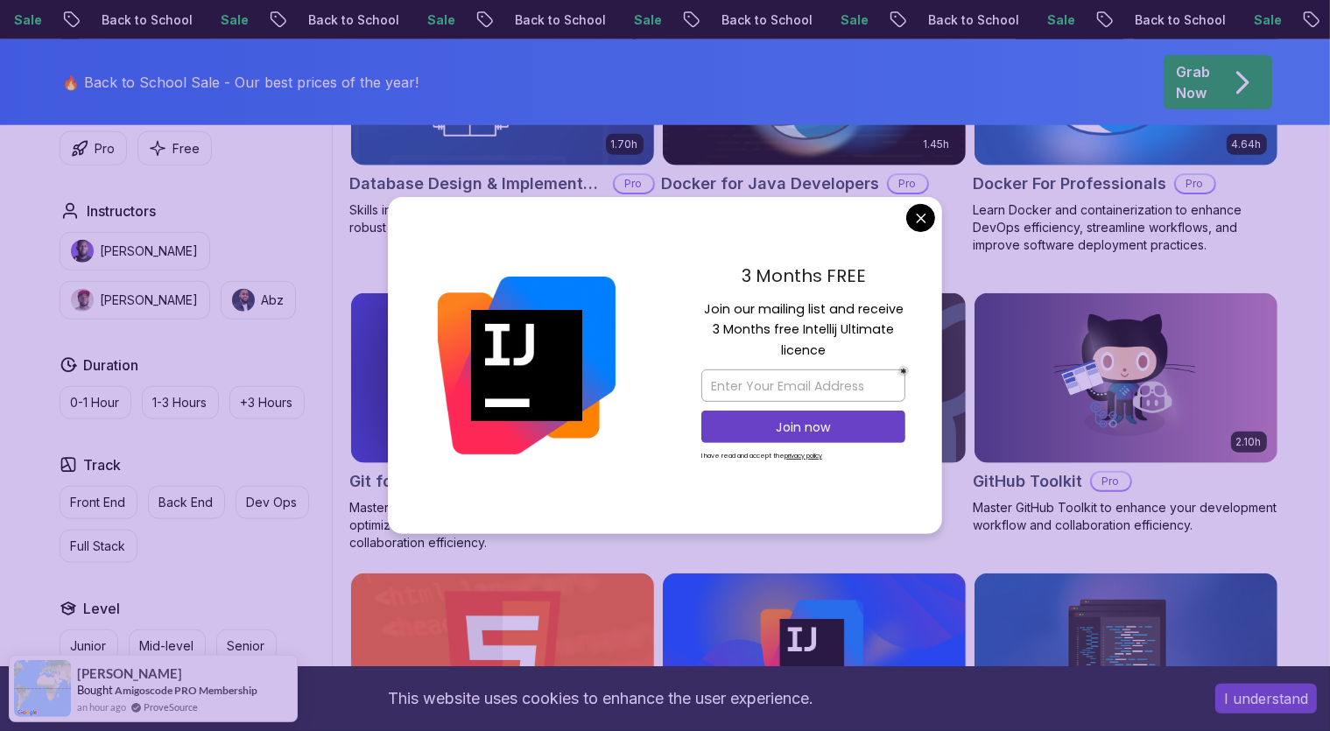
scroll to position [1941, 0]
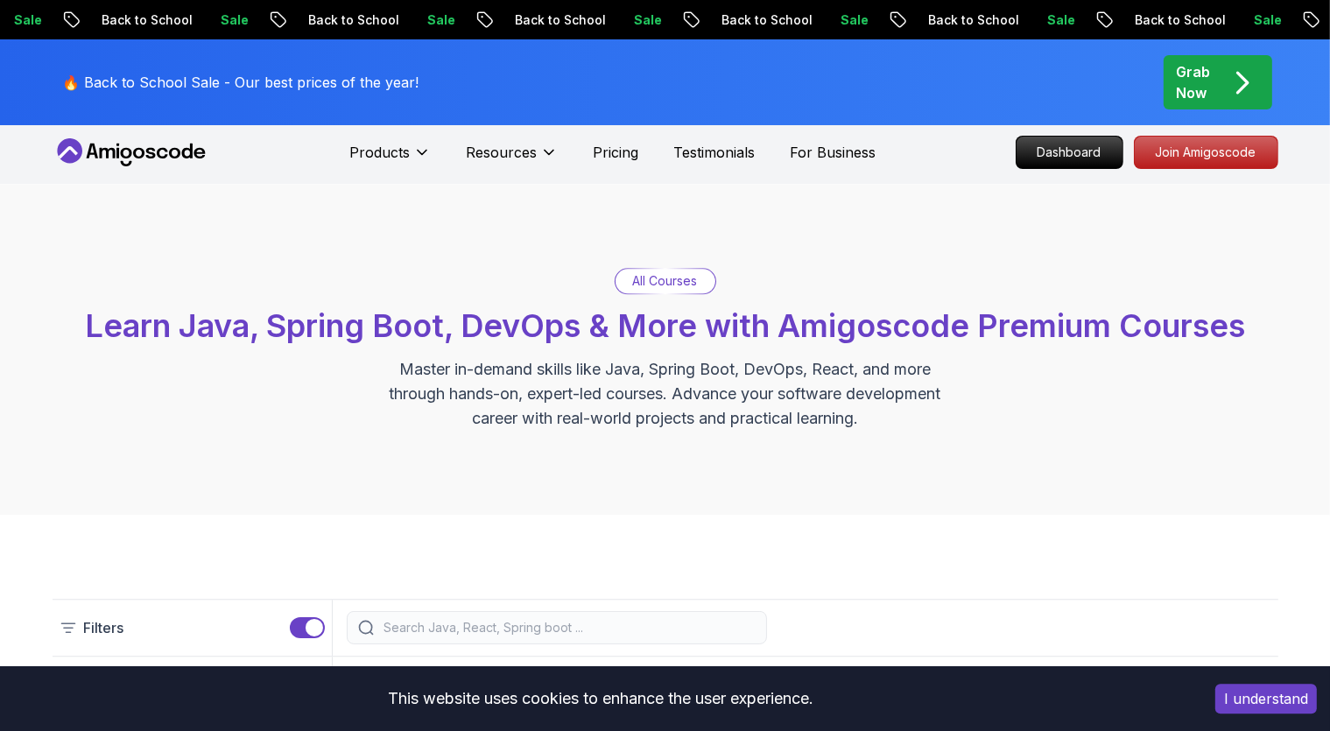
scroll to position [0, 0]
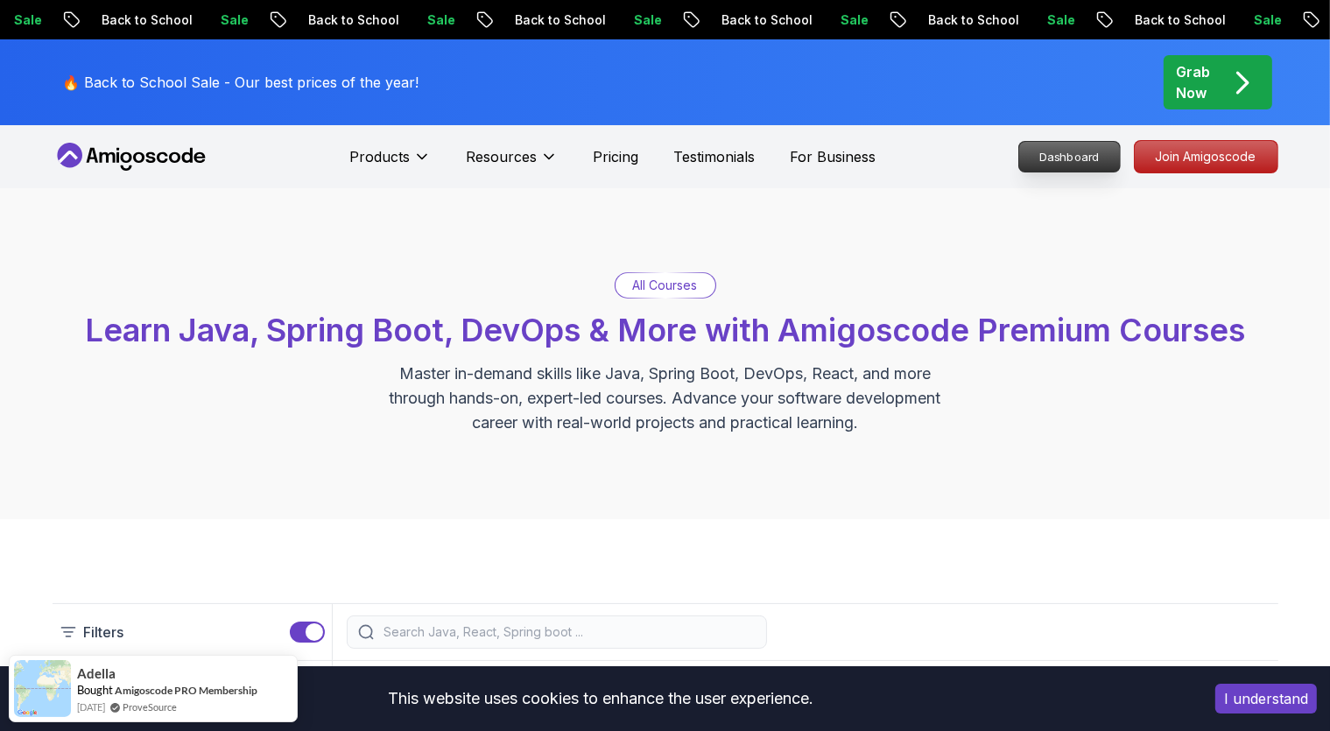
click at [1084, 161] on p "Dashboard" at bounding box center [1069, 157] width 101 height 30
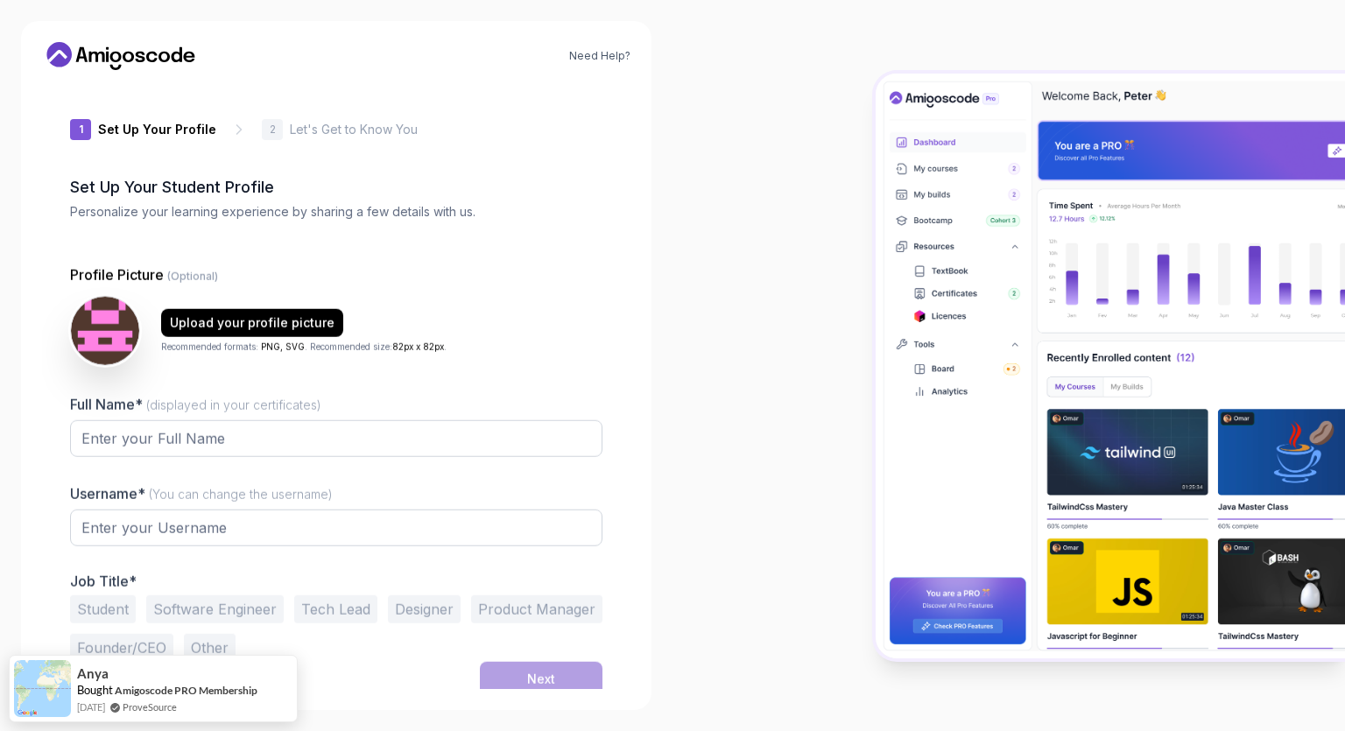
type input "royalbadger6495c"
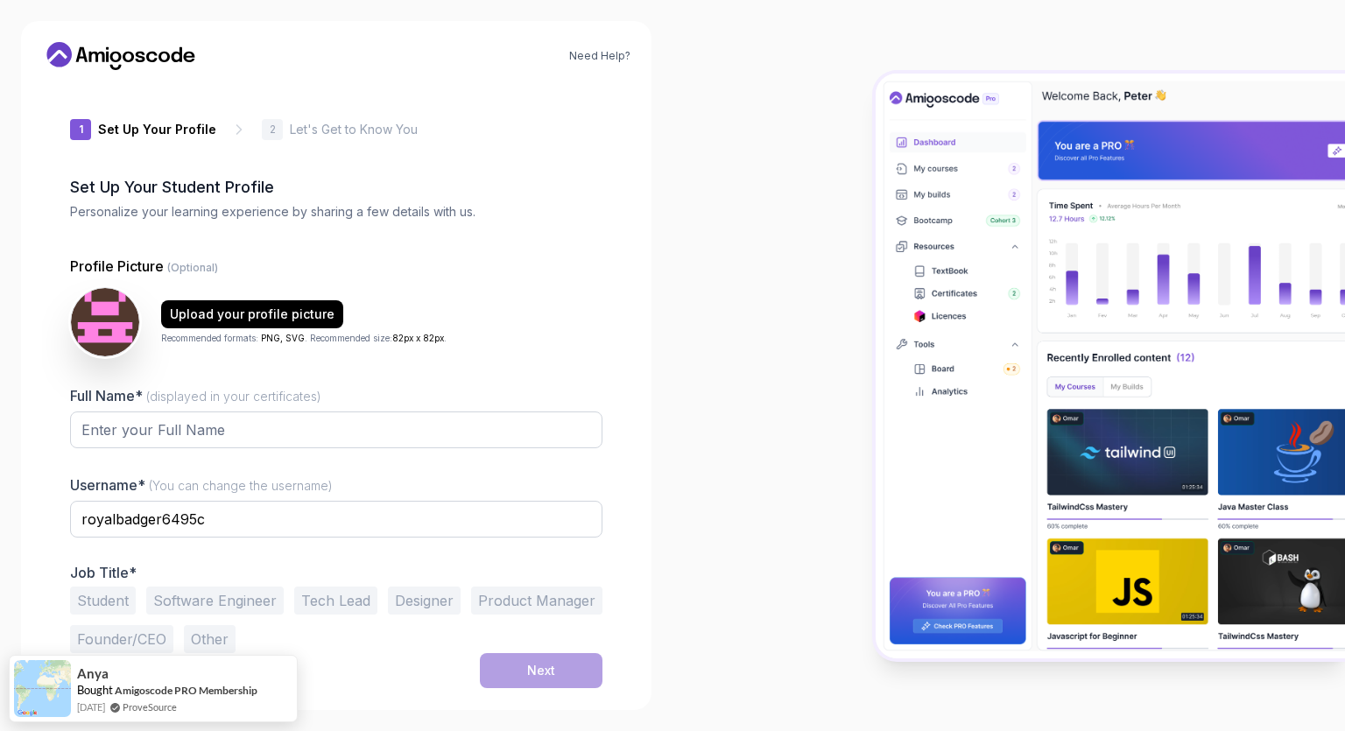
click at [131, 51] on icon at bounding box center [121, 56] width 158 height 28
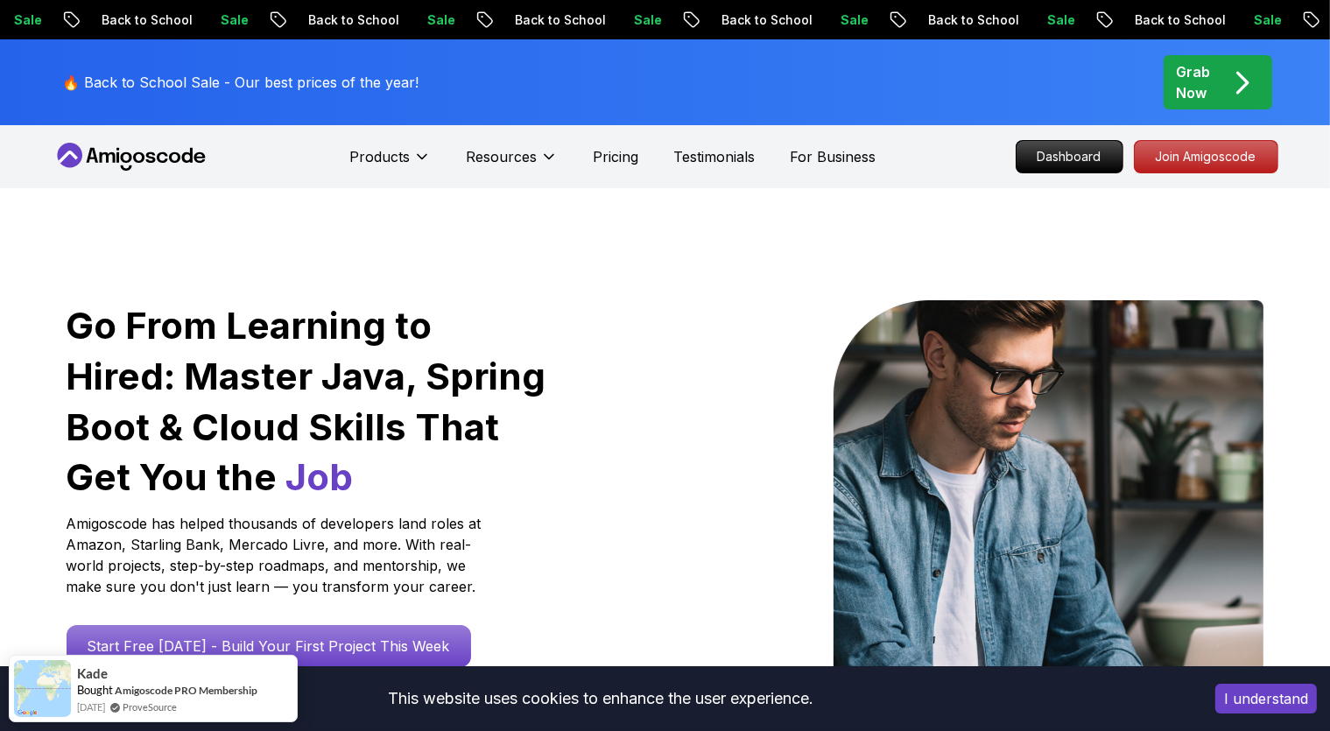
click at [1210, 81] on p "Grab Now" at bounding box center [1194, 82] width 34 height 42
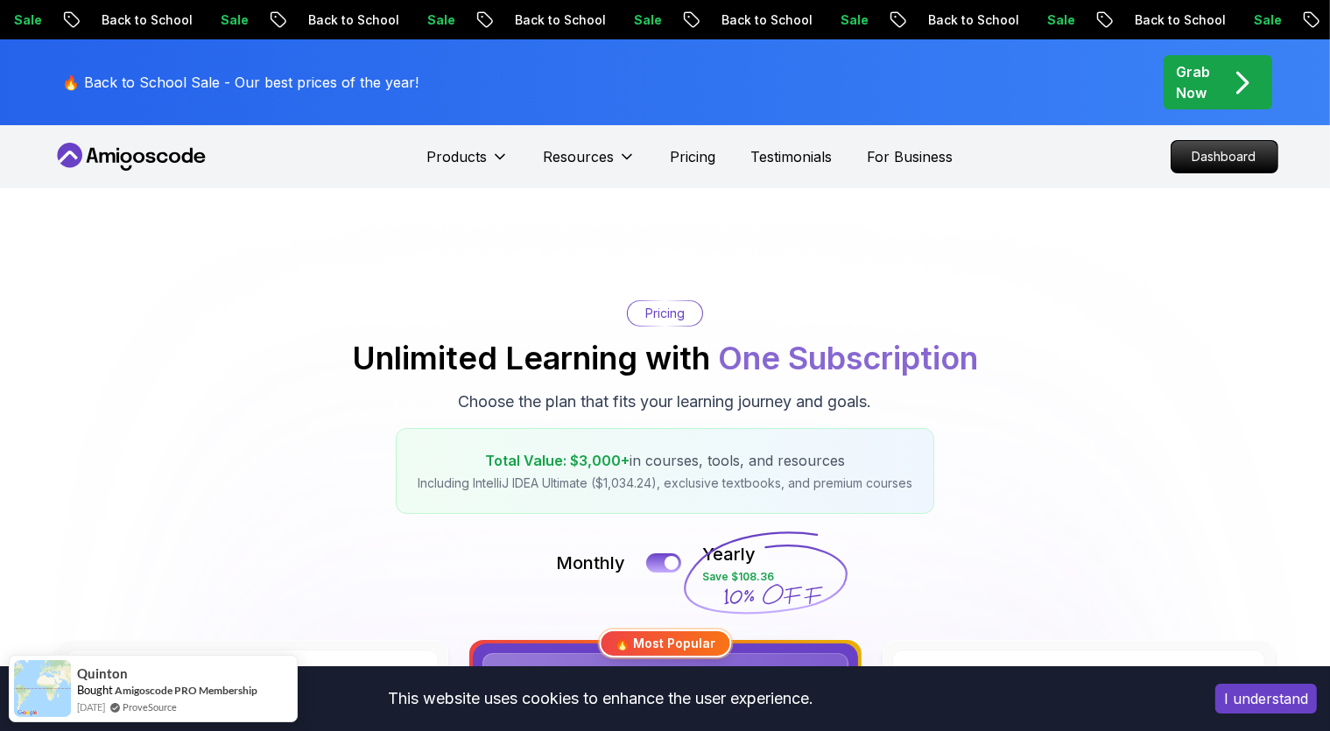
scroll to position [370, 0]
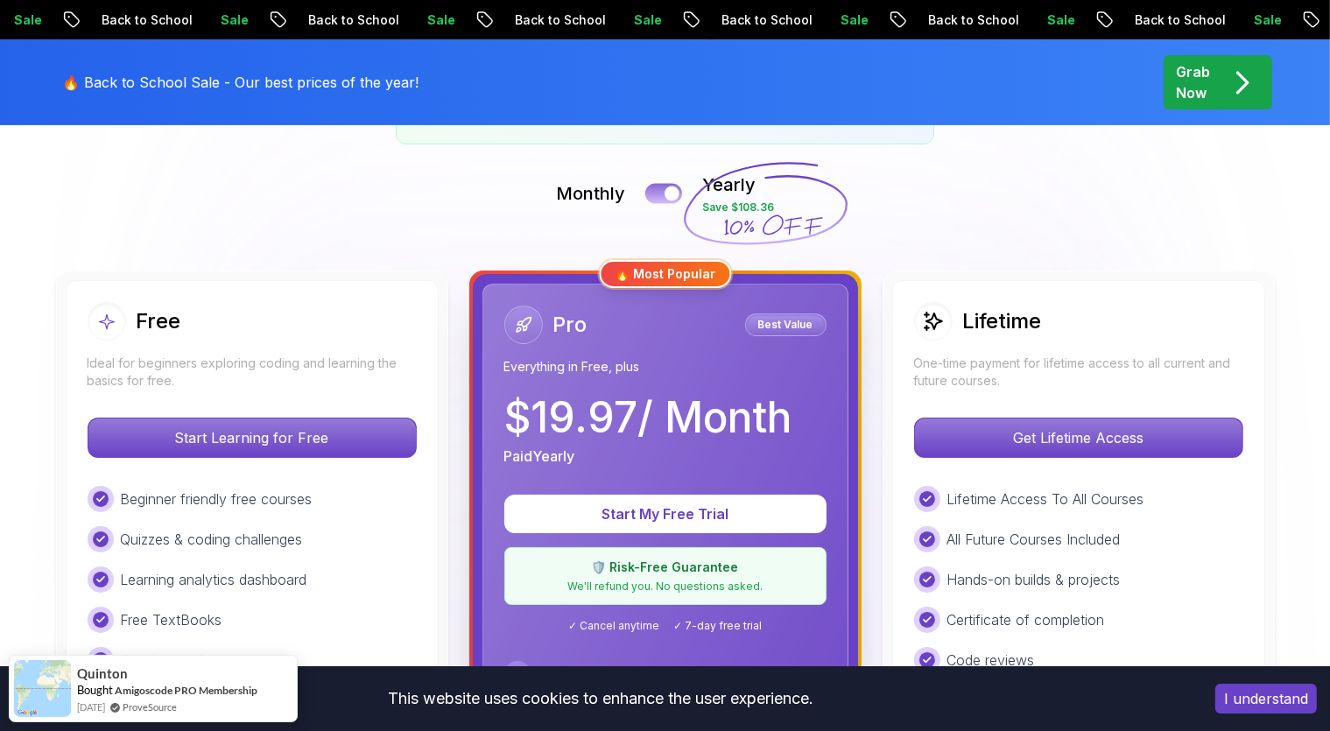
click at [664, 194] on button at bounding box center [663, 193] width 37 height 20
